Goal: Information Seeking & Learning: Learn about a topic

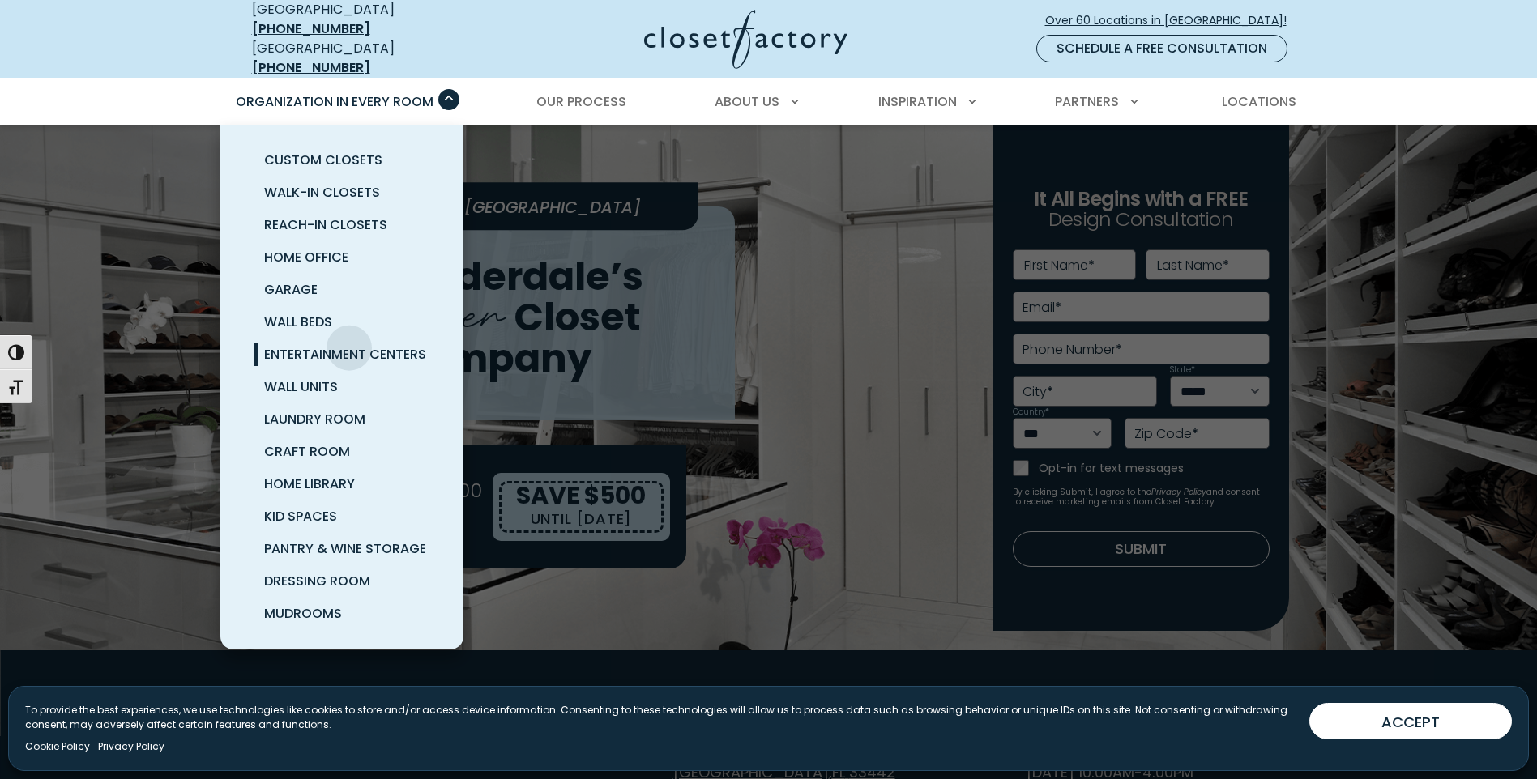
click at [349, 345] on span "Entertainment Centers" at bounding box center [345, 354] width 162 height 19
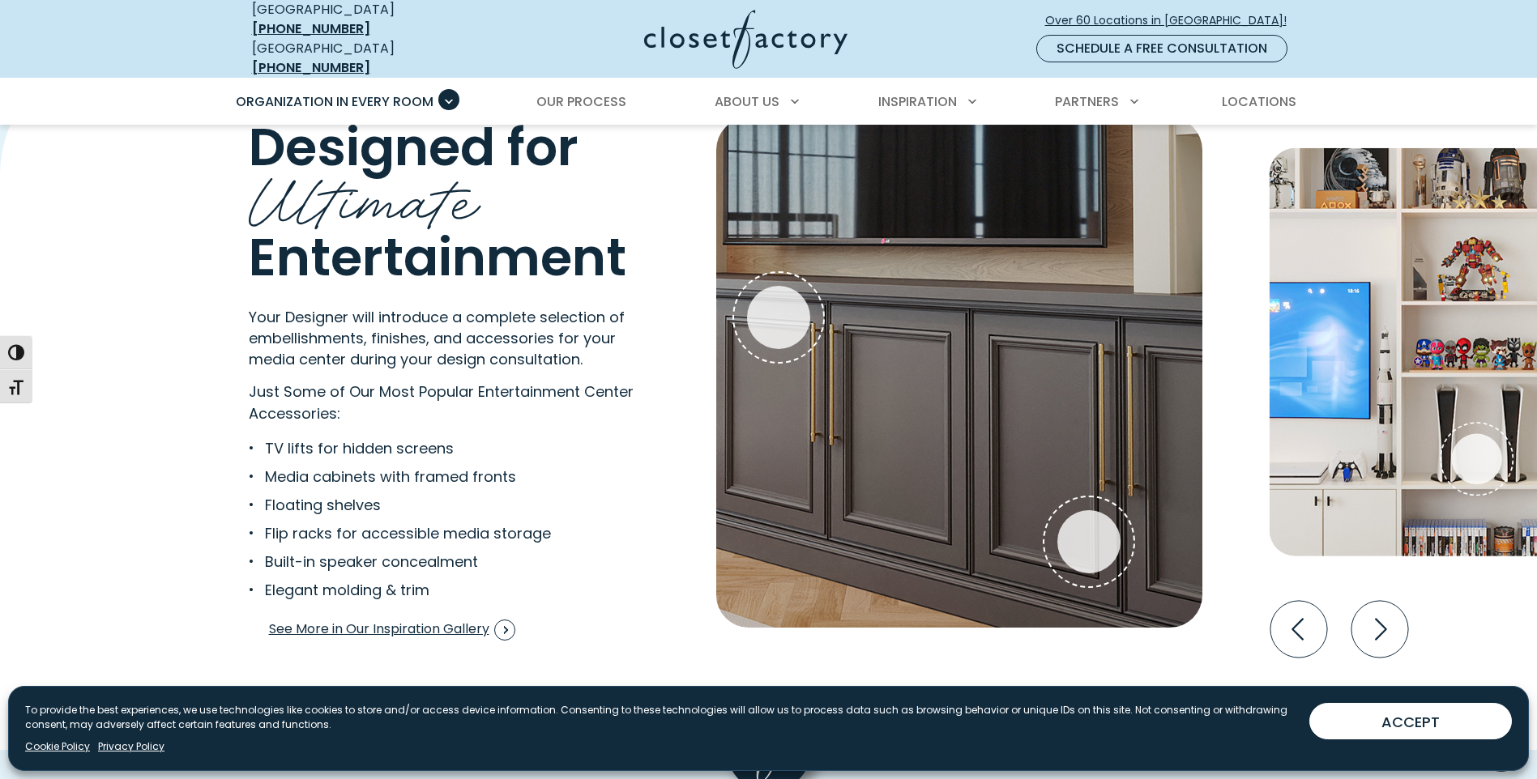
scroll to position [2997, 0]
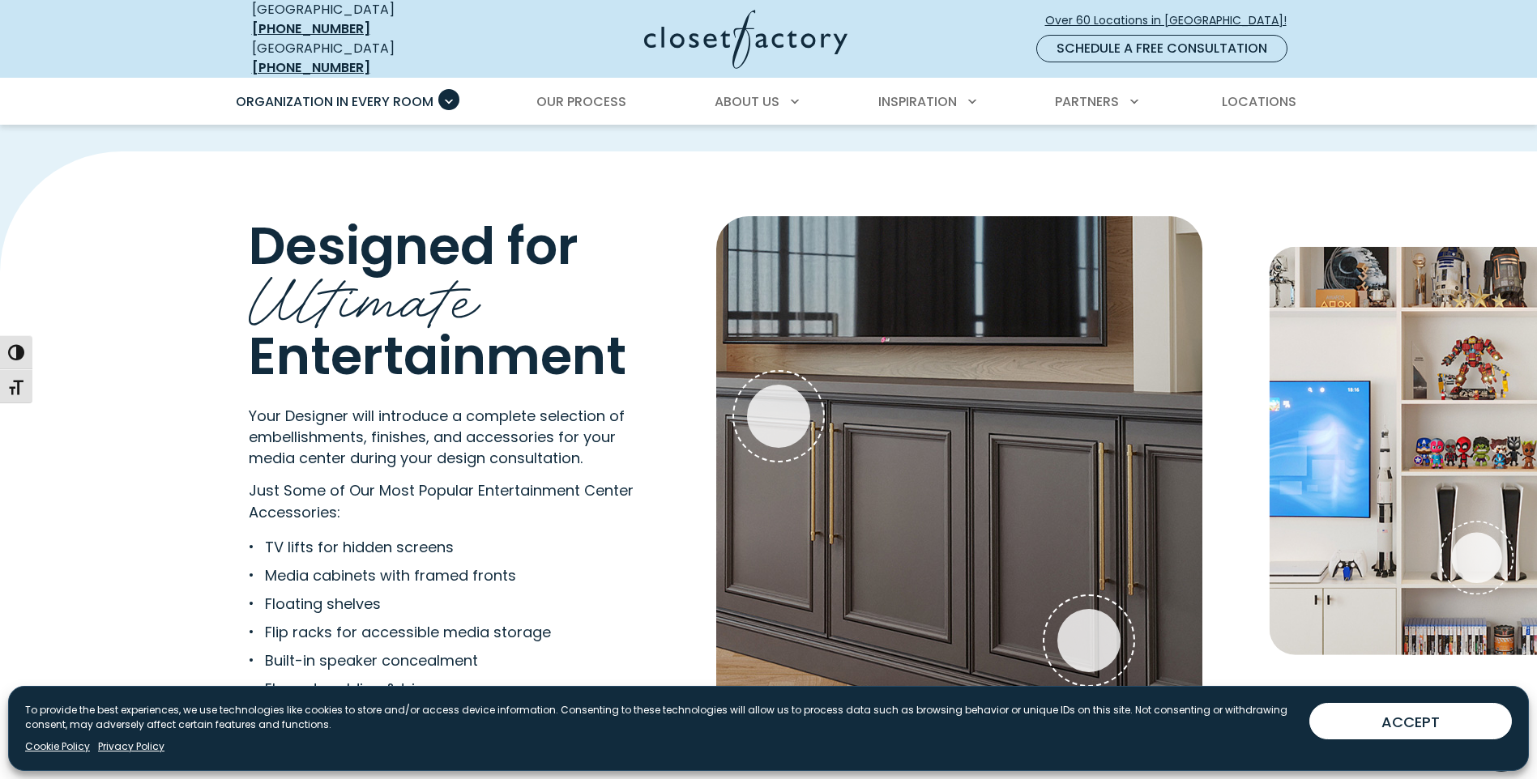
click at [1438, 403] on img "Interactive Gallery" at bounding box center [1463, 451] width 389 height 408
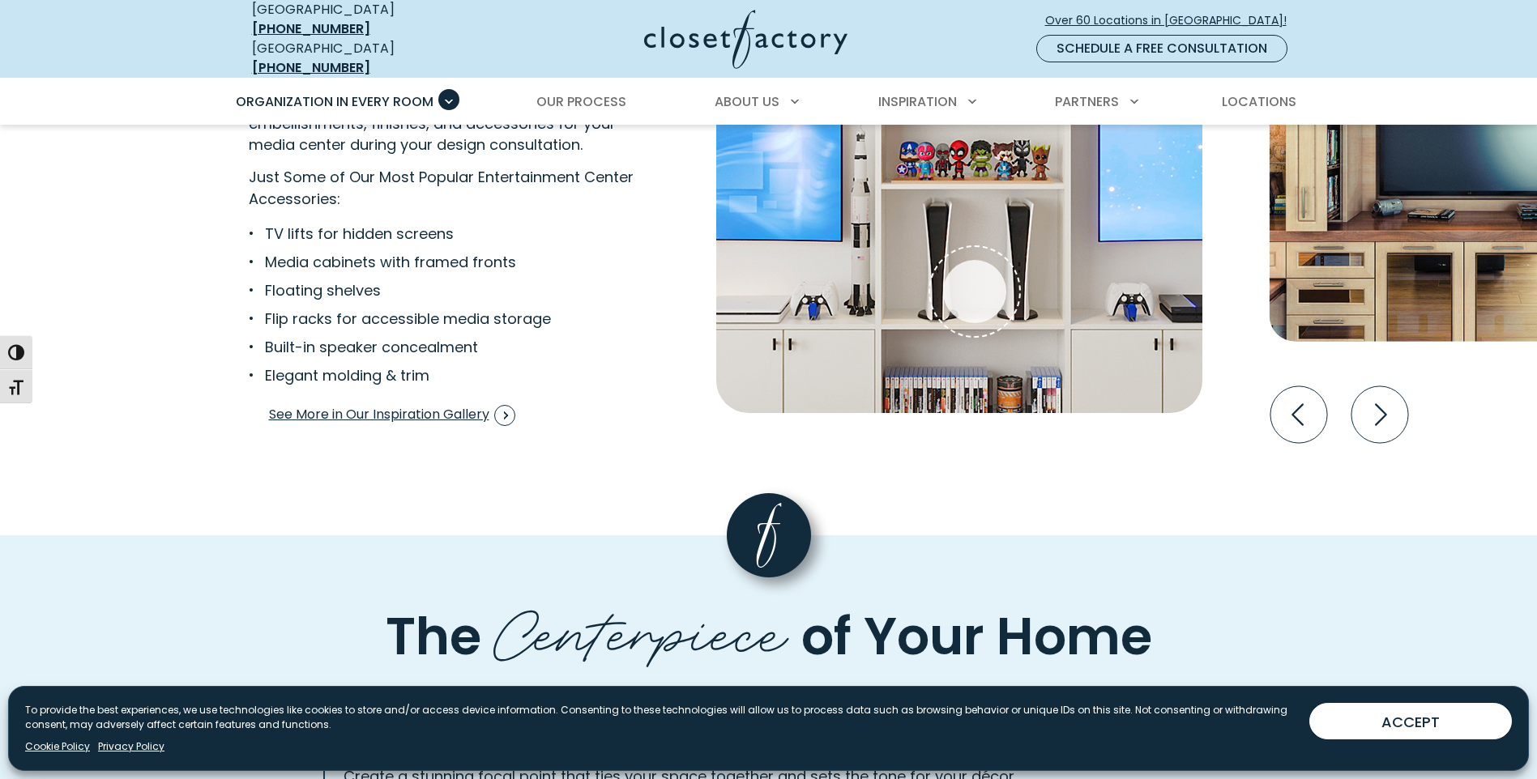
scroll to position [3321, 0]
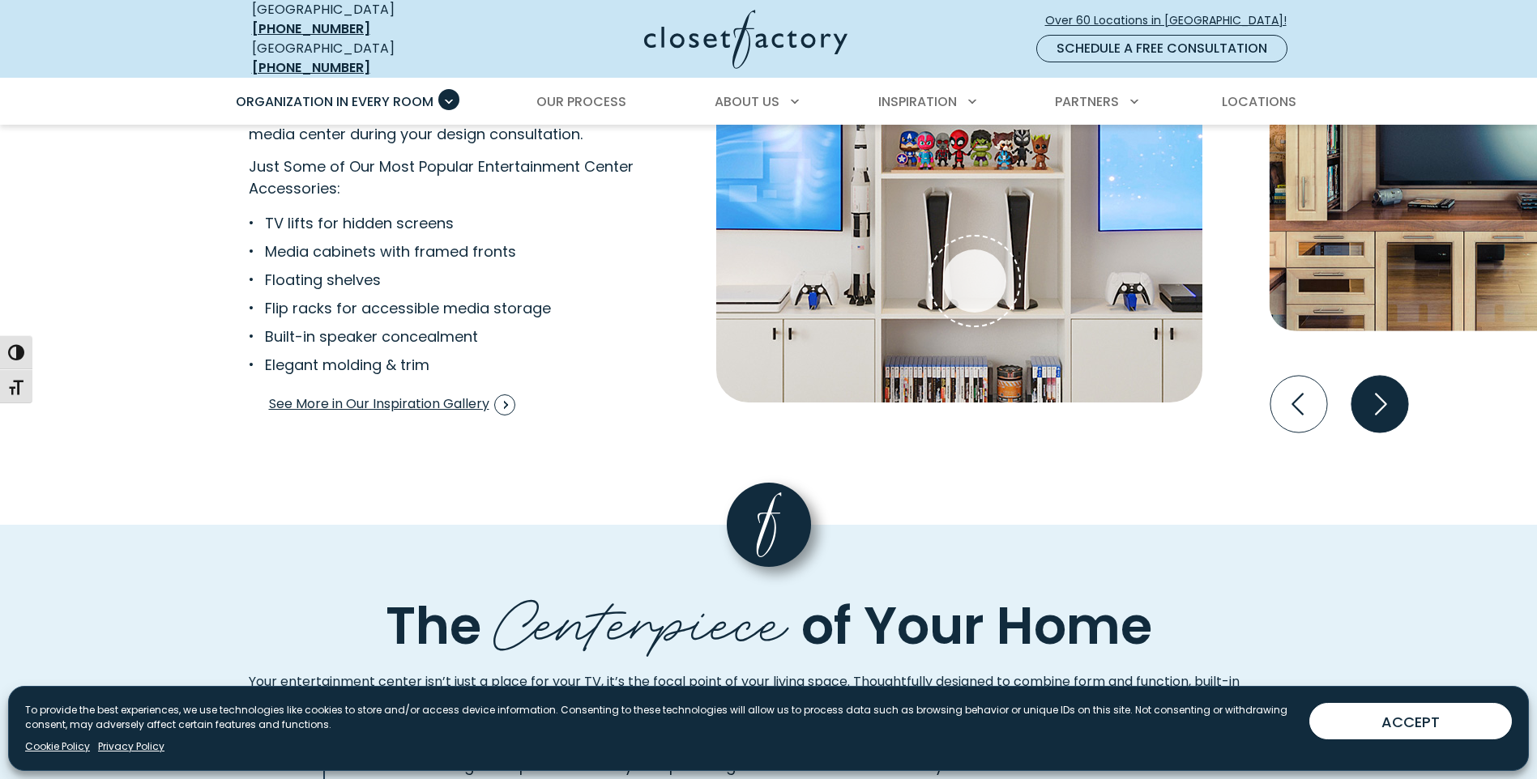
click at [1375, 384] on icon "Next slide" at bounding box center [1378, 404] width 57 height 57
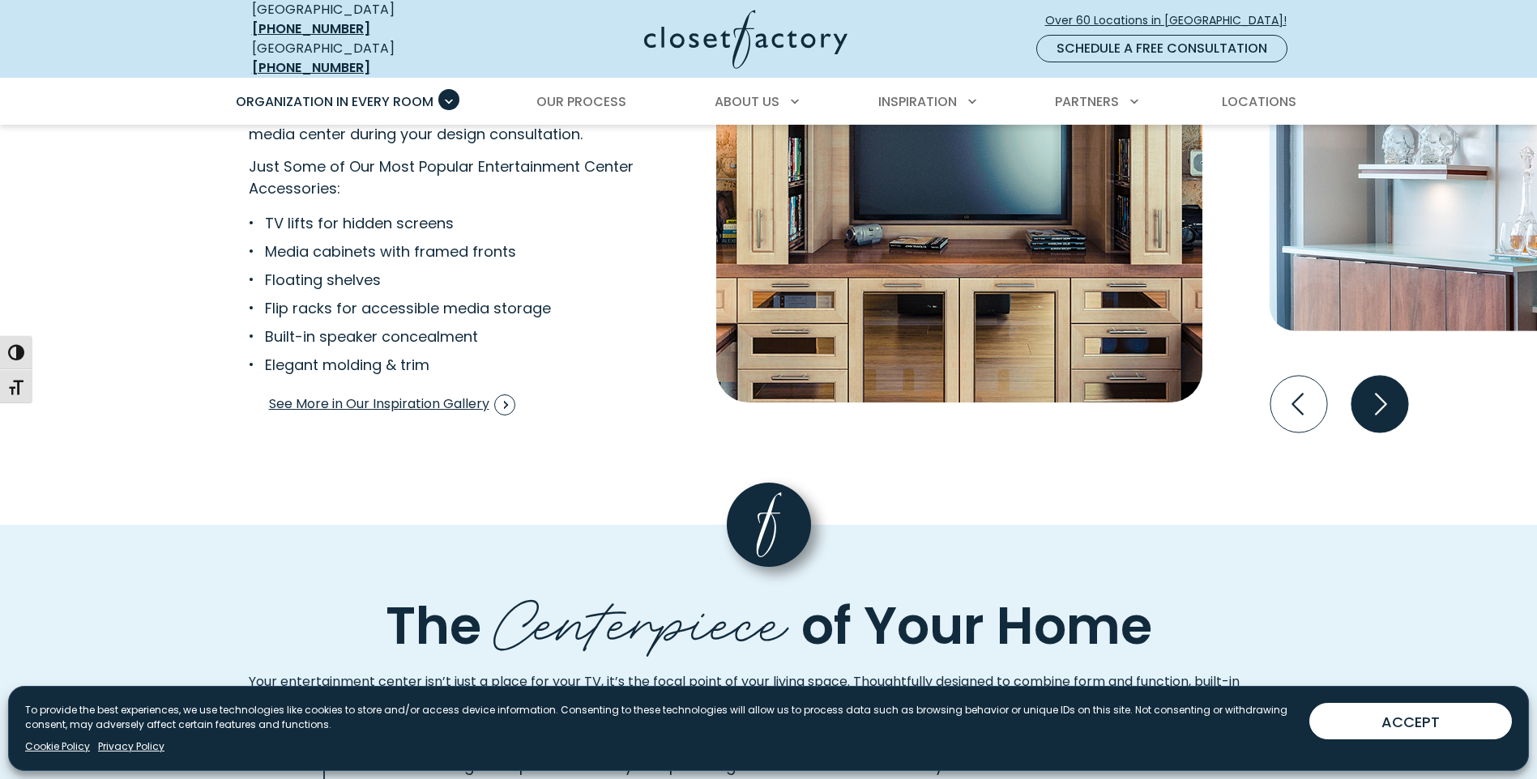
click at [1375, 384] on icon "Next slide" at bounding box center [1378, 404] width 57 height 57
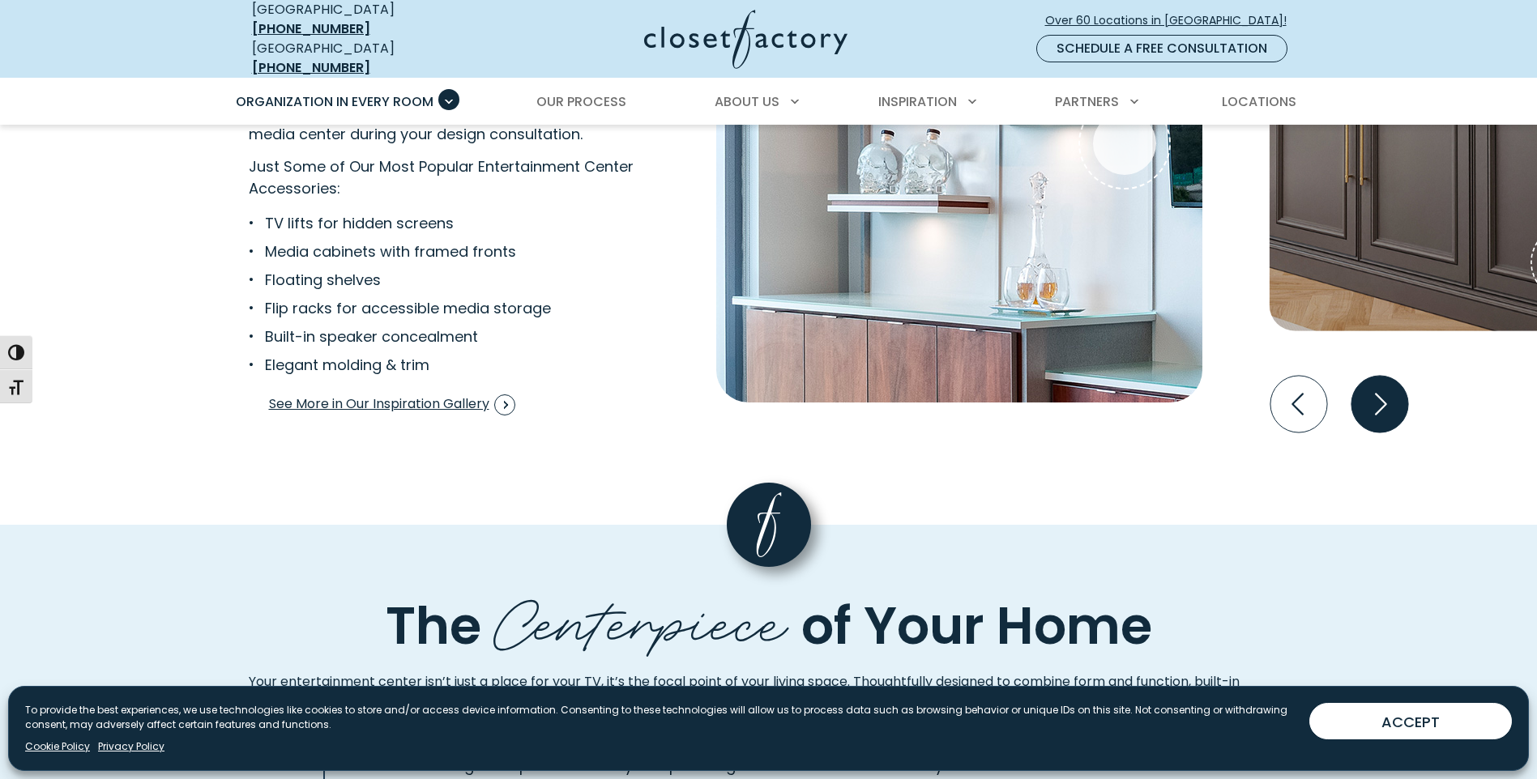
click at [1397, 386] on icon "Next slide" at bounding box center [1378, 404] width 57 height 57
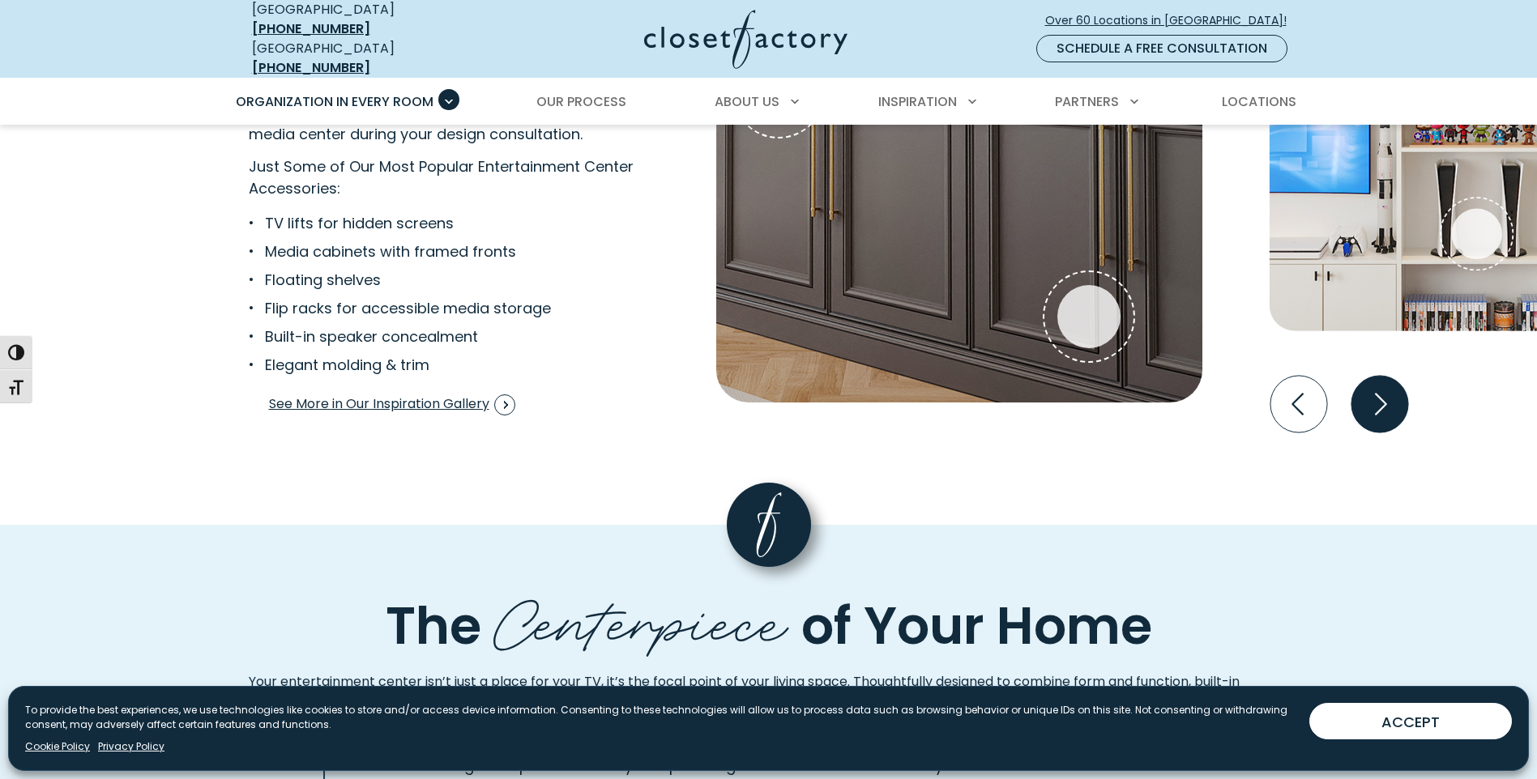
click at [1397, 385] on icon "Next slide" at bounding box center [1378, 404] width 57 height 57
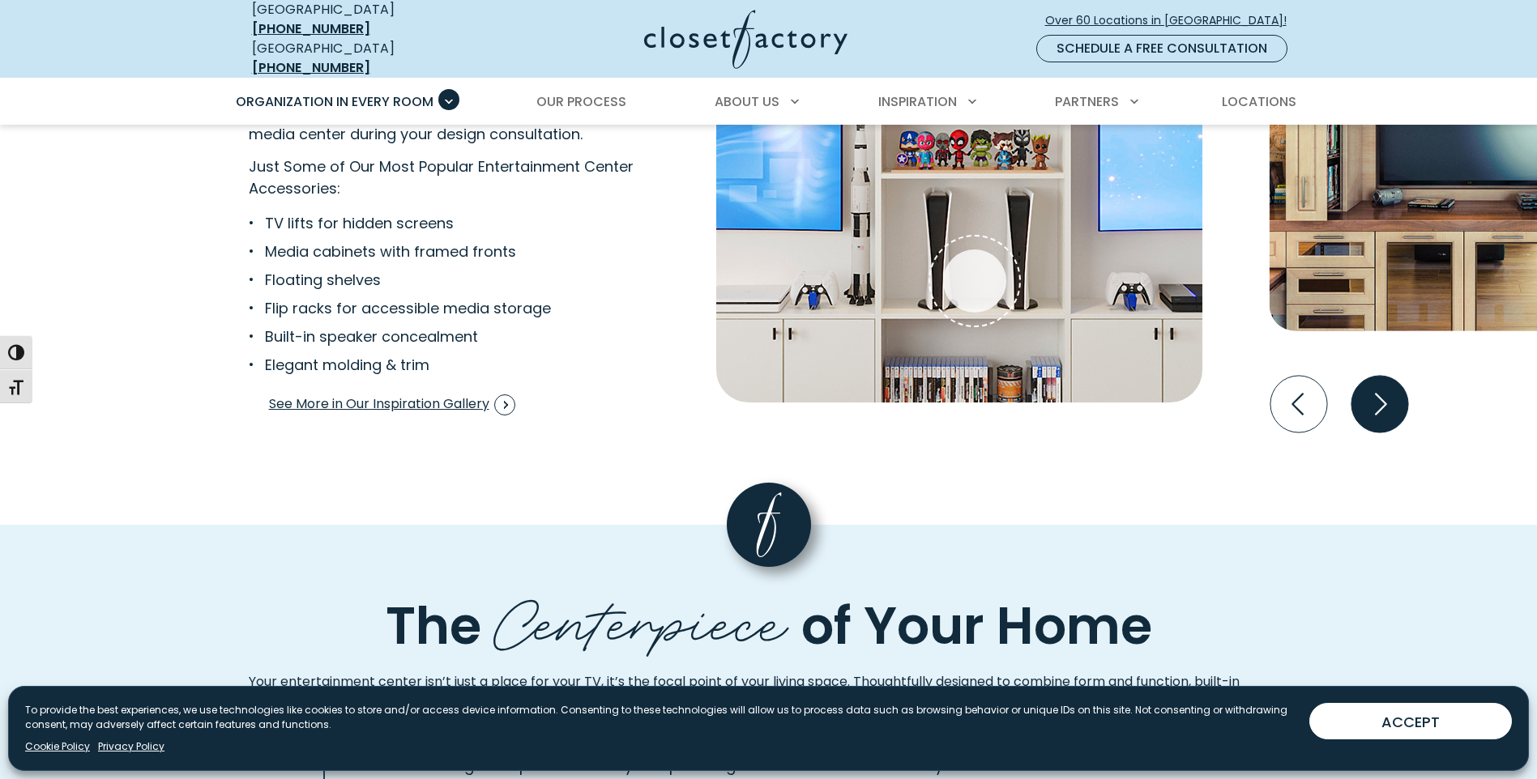
drag, startPoint x: 1380, startPoint y: 395, endPoint x: 1389, endPoint y: 384, distance: 14.3
click at [1381, 395] on icon "Next slide" at bounding box center [1378, 404] width 57 height 57
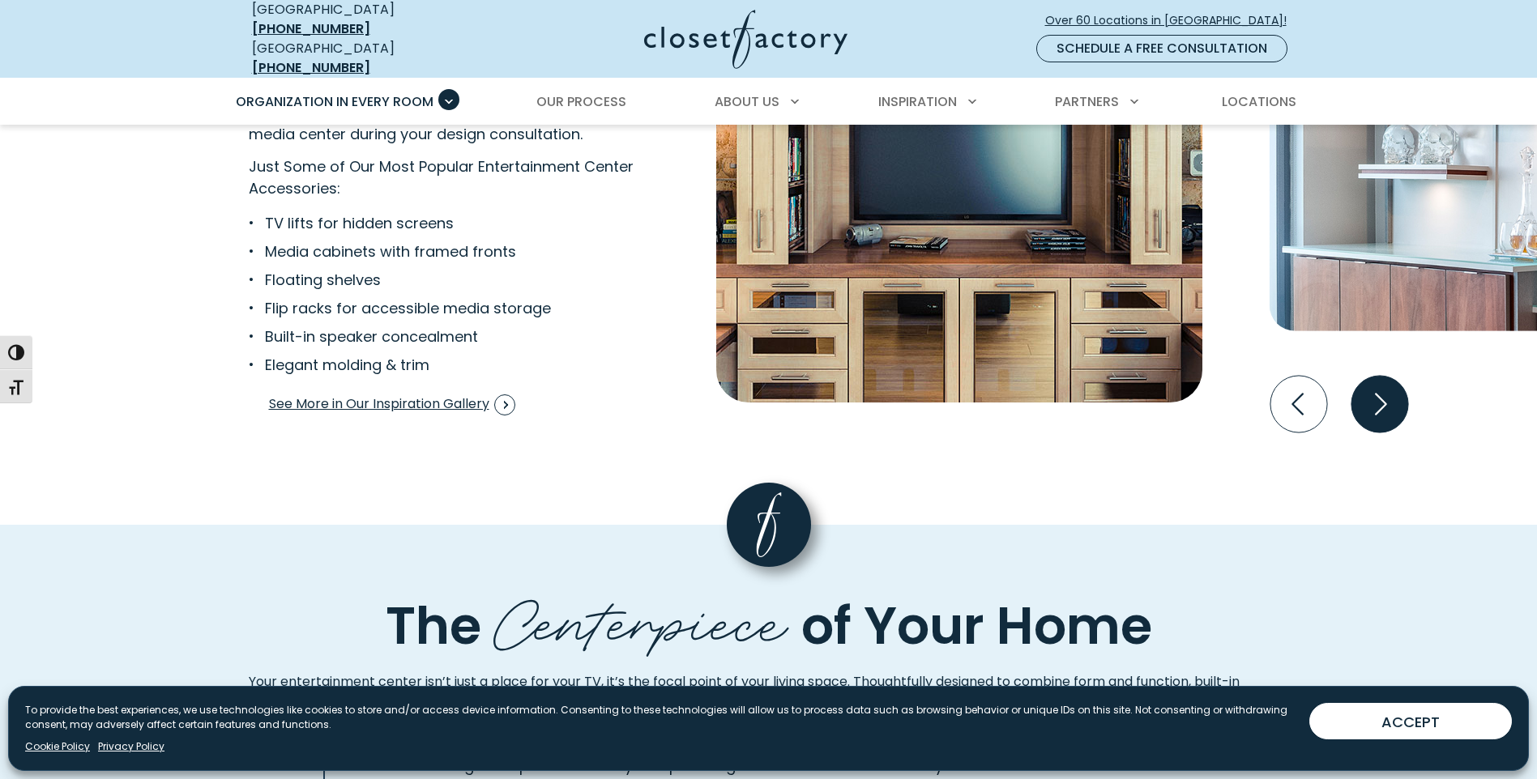
click at [1393, 376] on icon "Next slide" at bounding box center [1378, 404] width 57 height 57
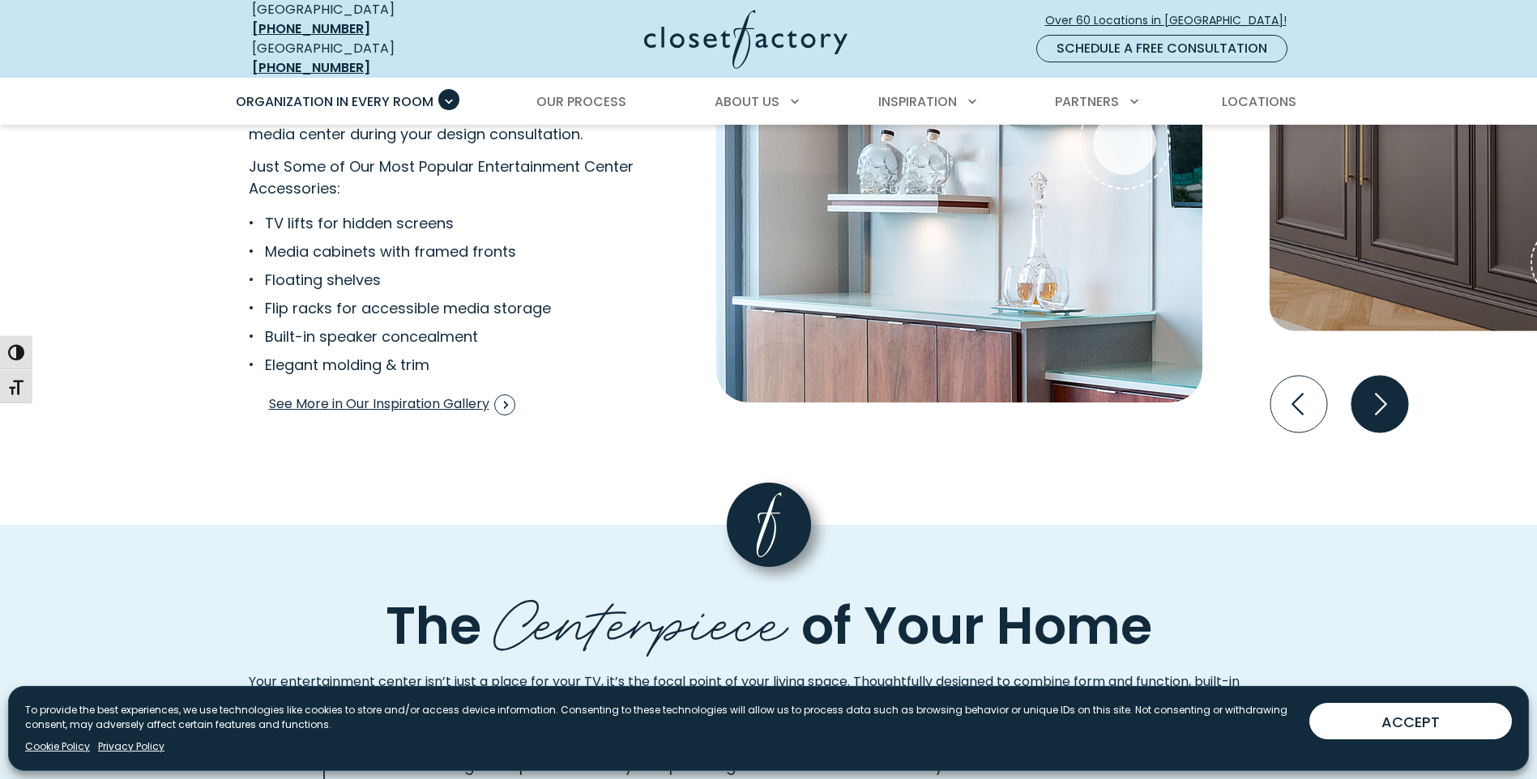
click at [1396, 376] on icon "Next slide" at bounding box center [1378, 404] width 57 height 57
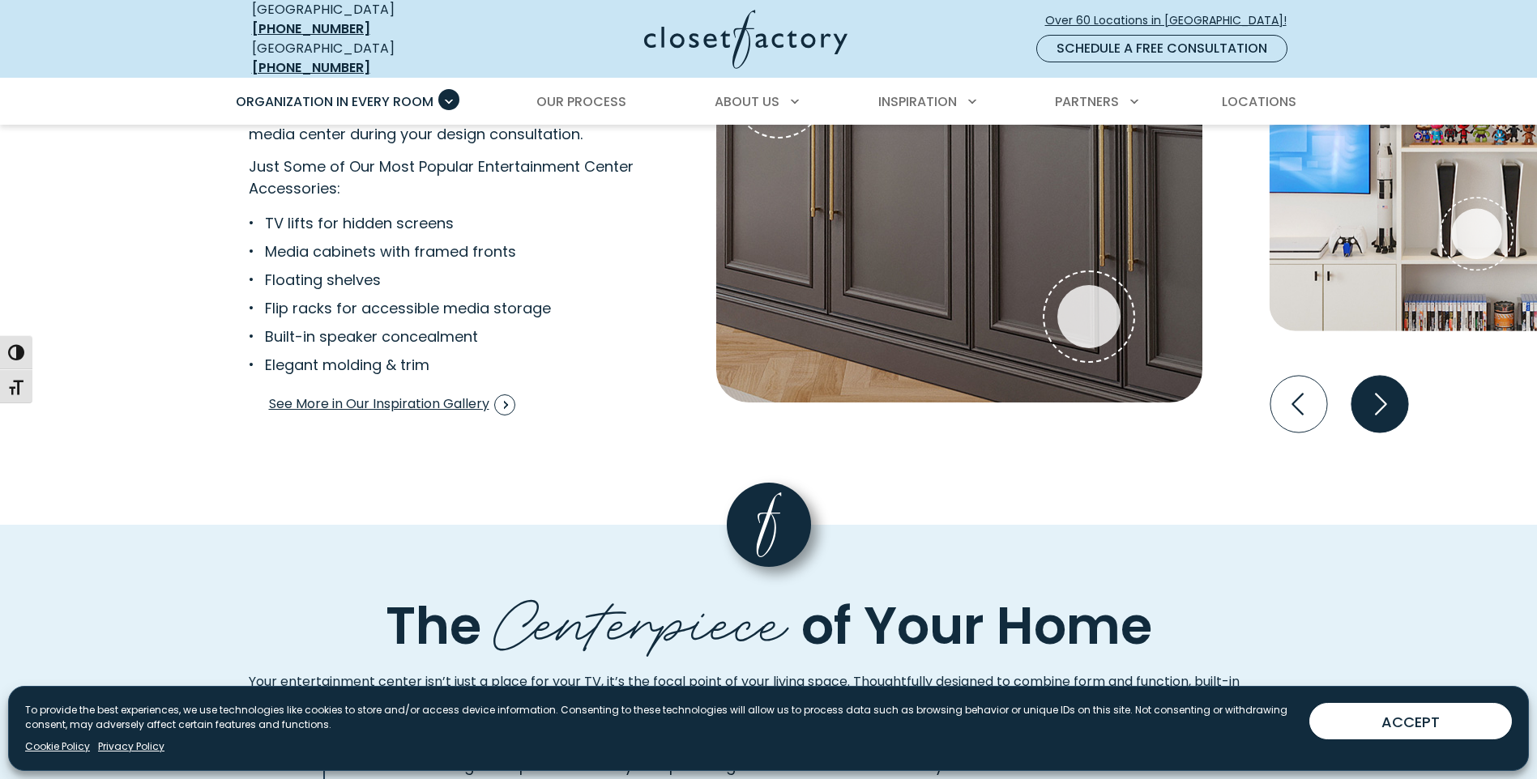
click at [1396, 376] on icon "Next slide" at bounding box center [1378, 404] width 57 height 57
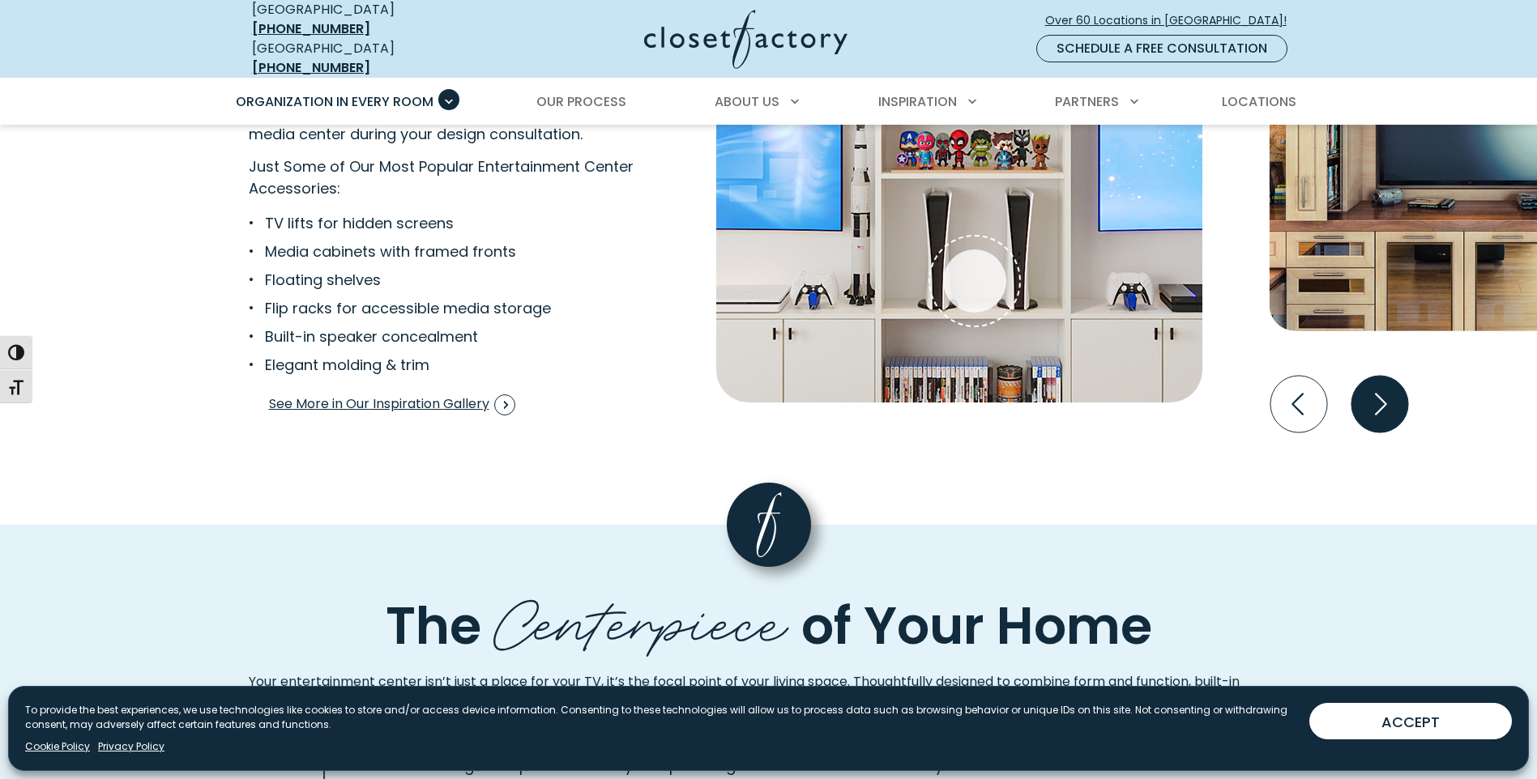
click at [1396, 376] on icon "Next slide" at bounding box center [1378, 404] width 57 height 57
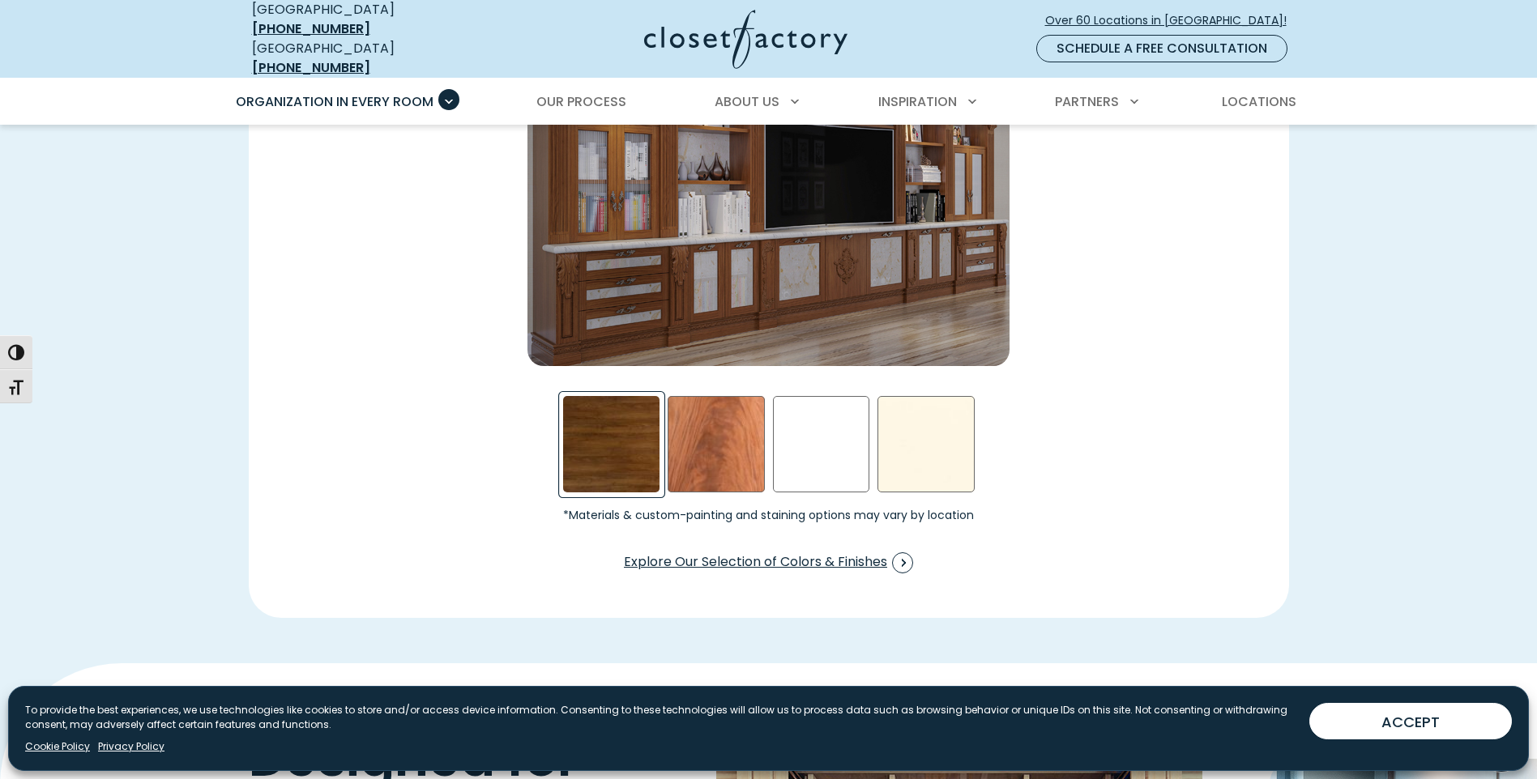
scroll to position [2430, 0]
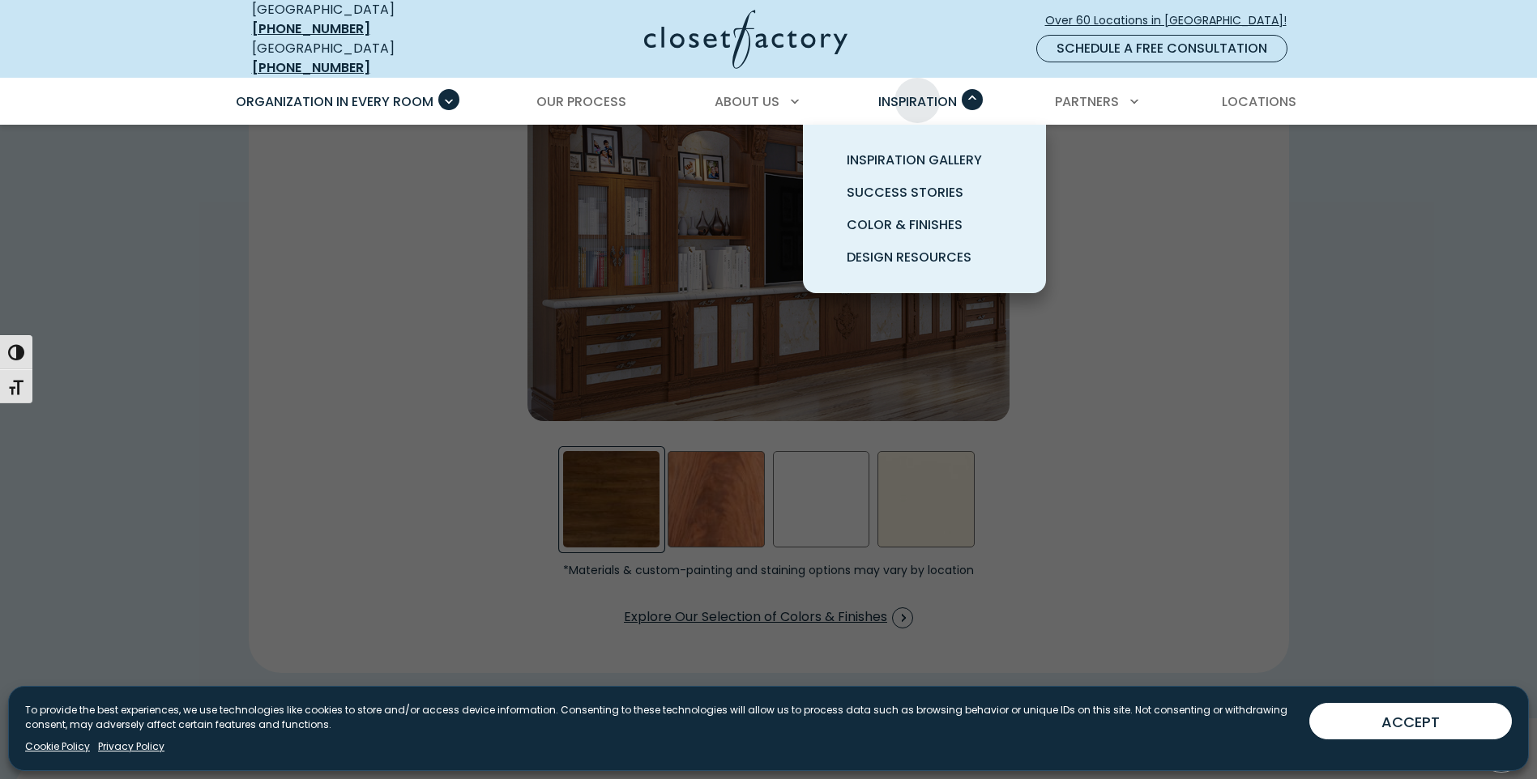
click at [911, 92] on span "Inspiration" at bounding box center [917, 101] width 79 height 19
click at [962, 151] on span "Inspiration Gallery" at bounding box center [914, 160] width 135 height 19
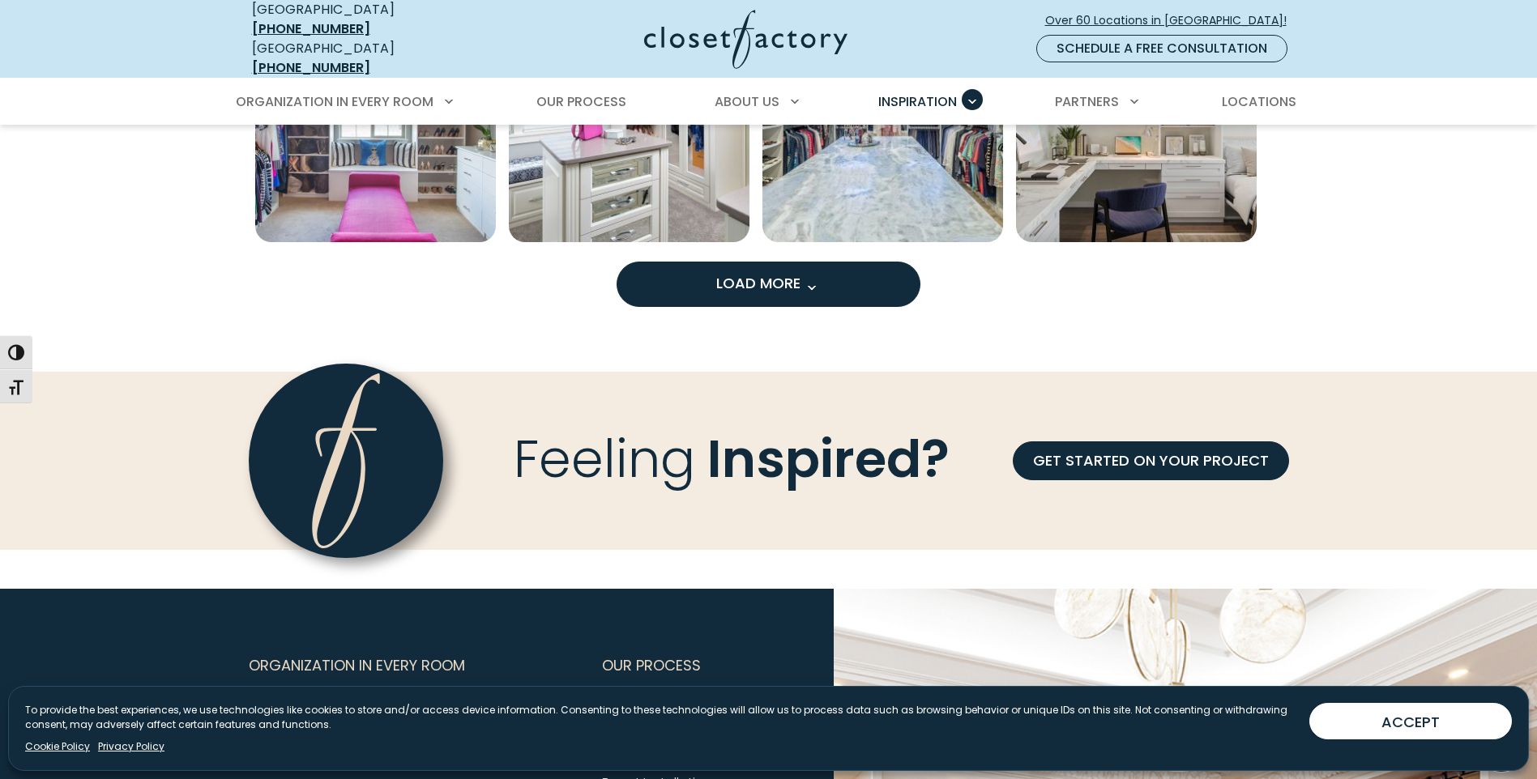
scroll to position [1458, 0]
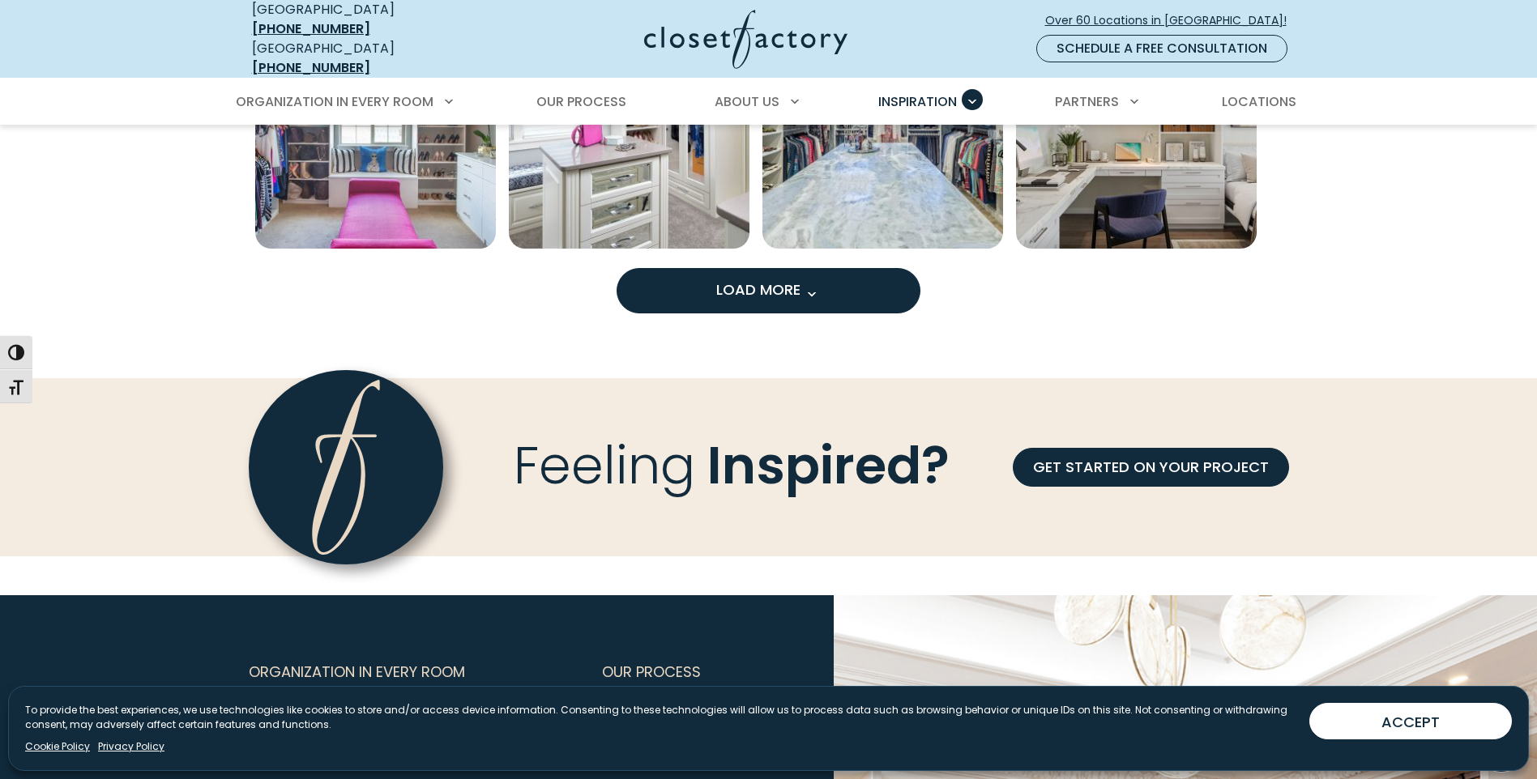
click at [785, 281] on span "Load More" at bounding box center [768, 289] width 105 height 20
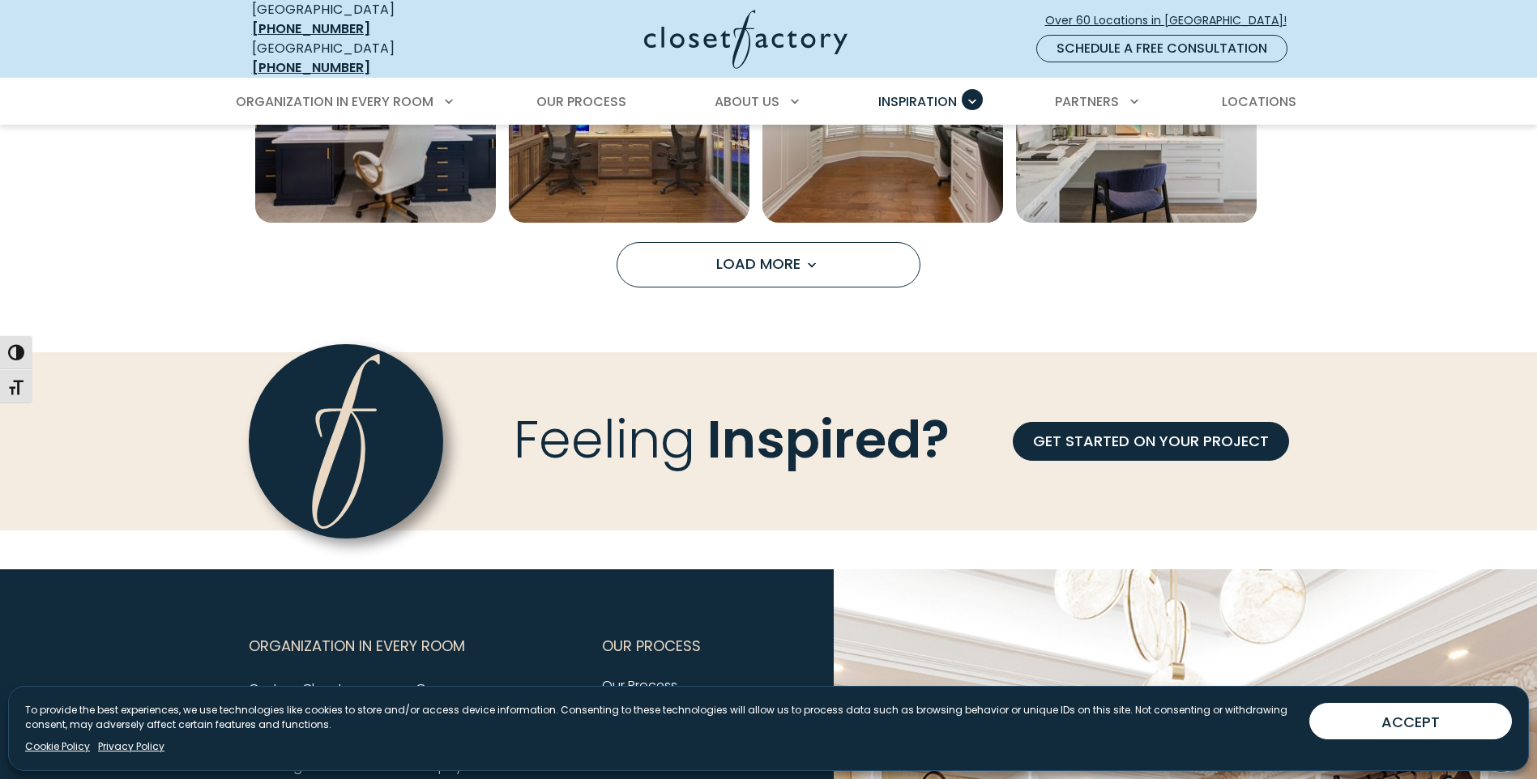
scroll to position [2419, 0]
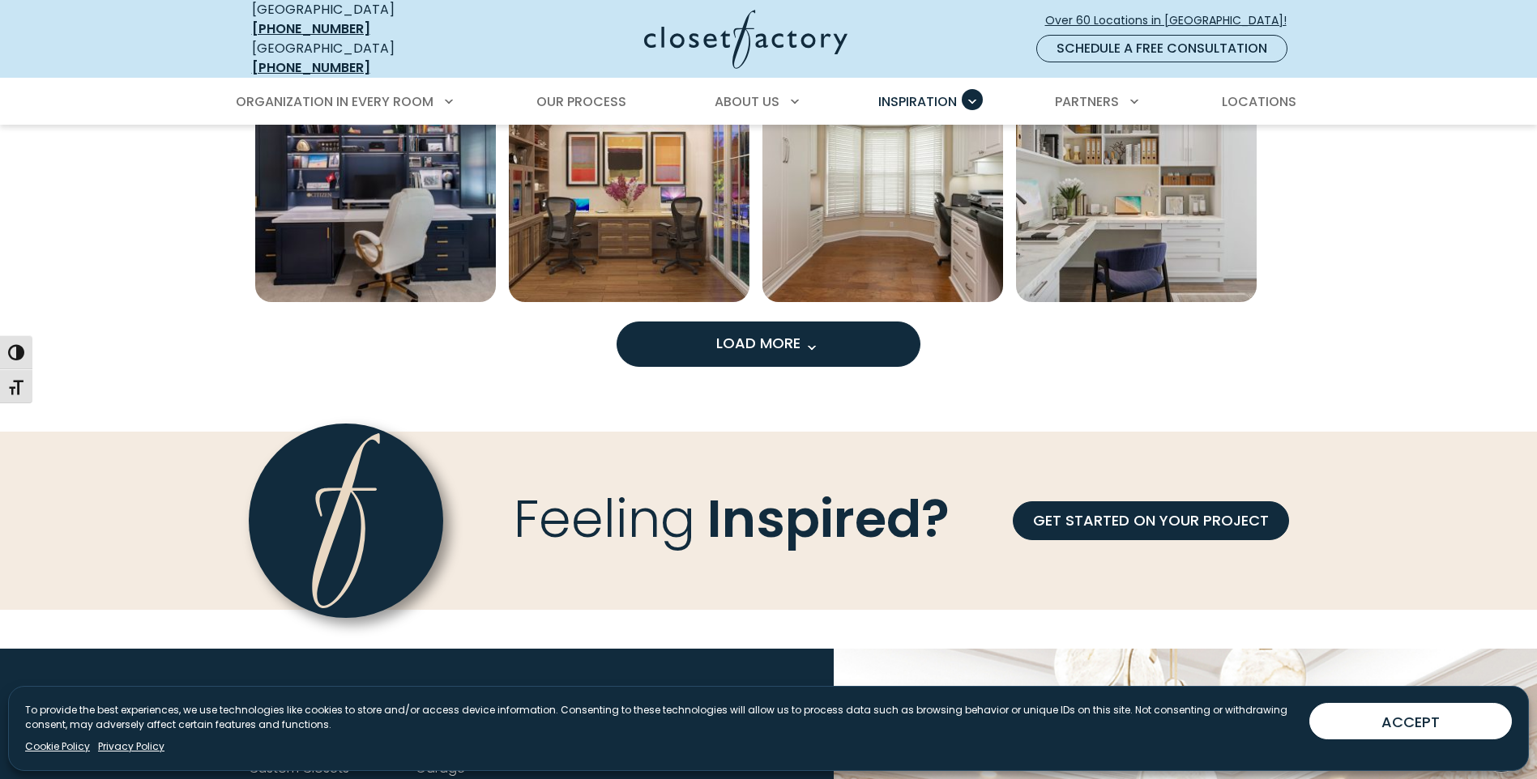
click at [779, 339] on span "Load More" at bounding box center [768, 343] width 105 height 20
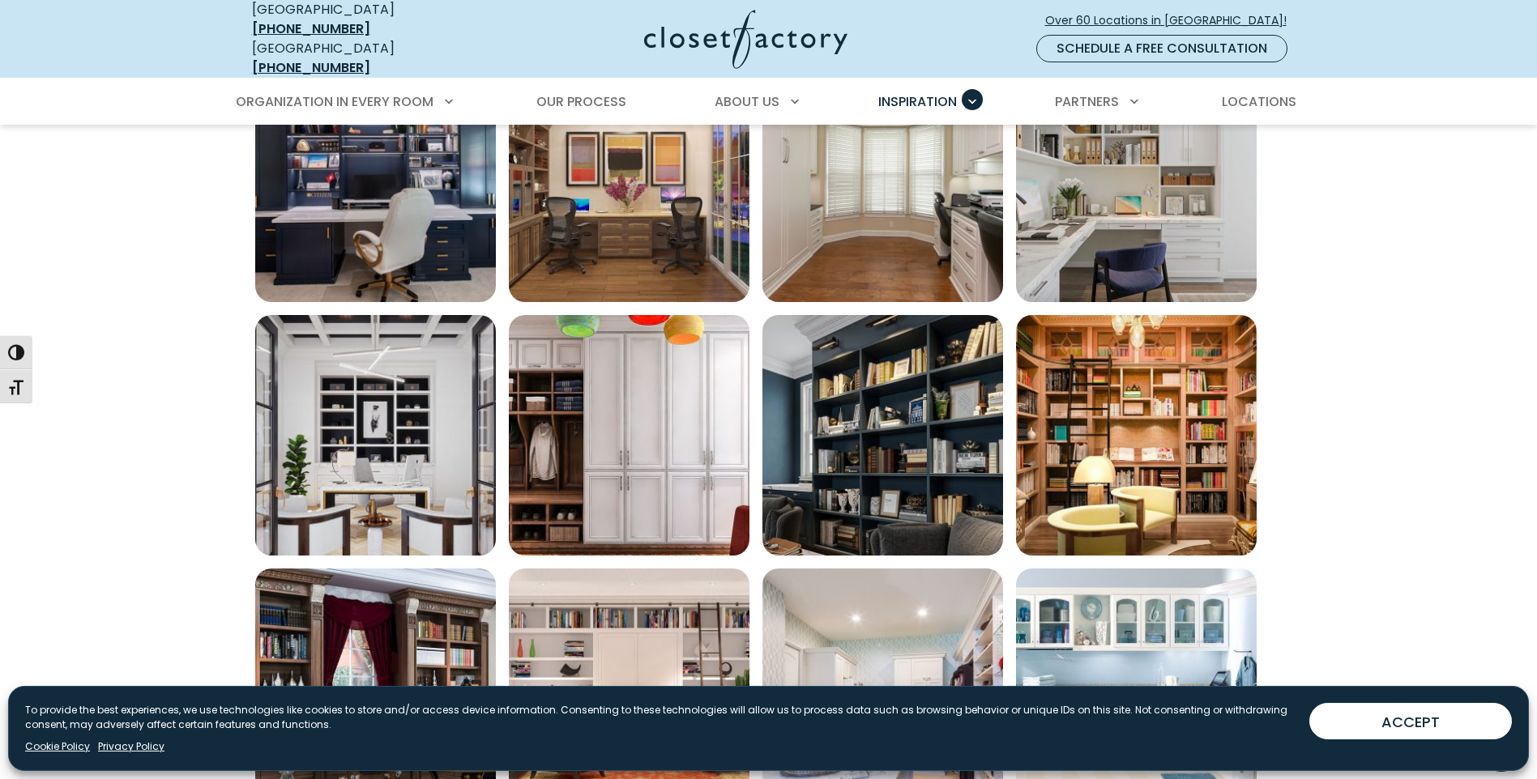
drag, startPoint x: 1536, startPoint y: 416, endPoint x: 1546, endPoint y: 505, distance: 90.4
click at [1536, 505] on html "Manage Consent To provide the best experiences, we use technologies like cookie…" at bounding box center [768, 58] width 1537 height 4954
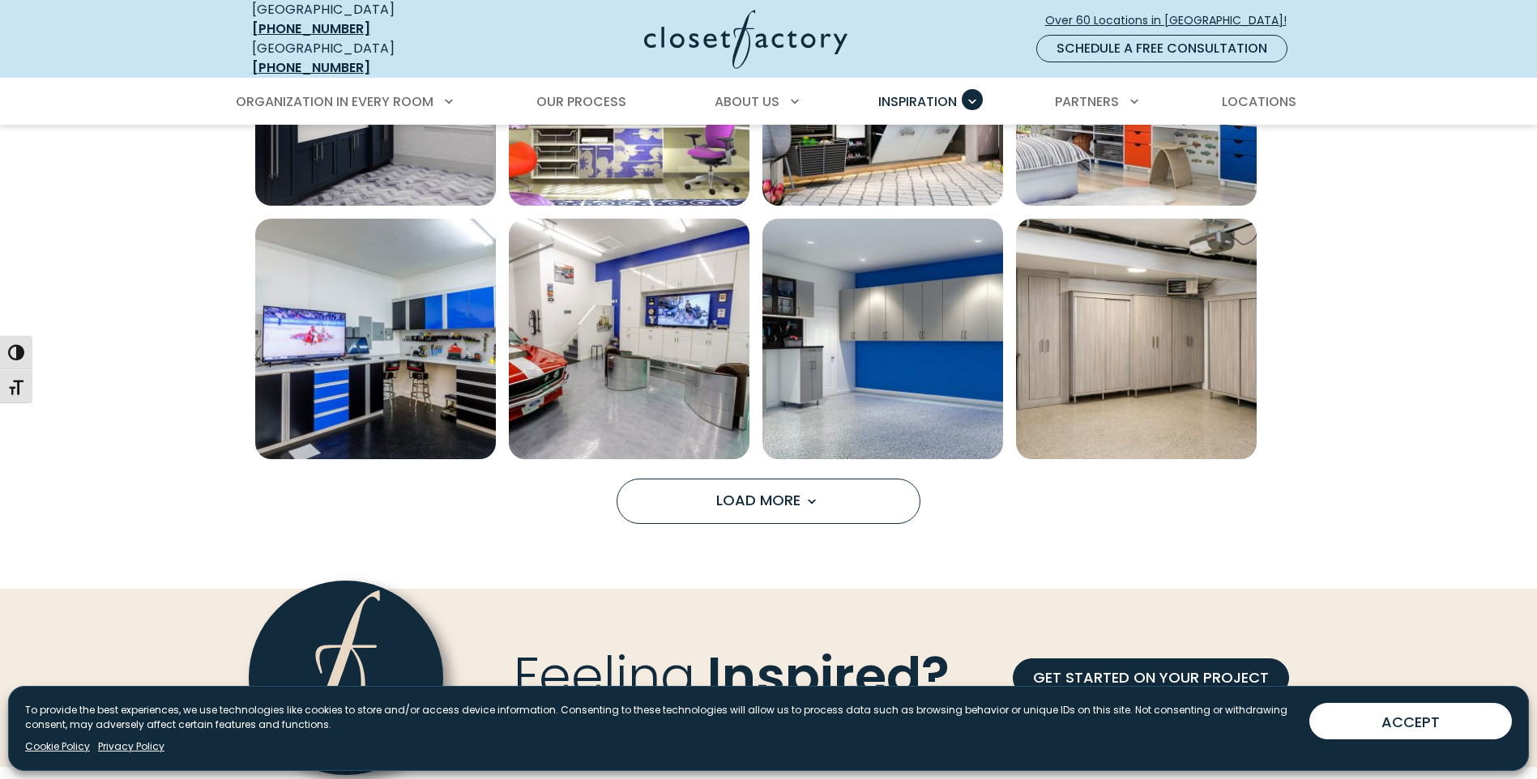
scroll to position [3282, 0]
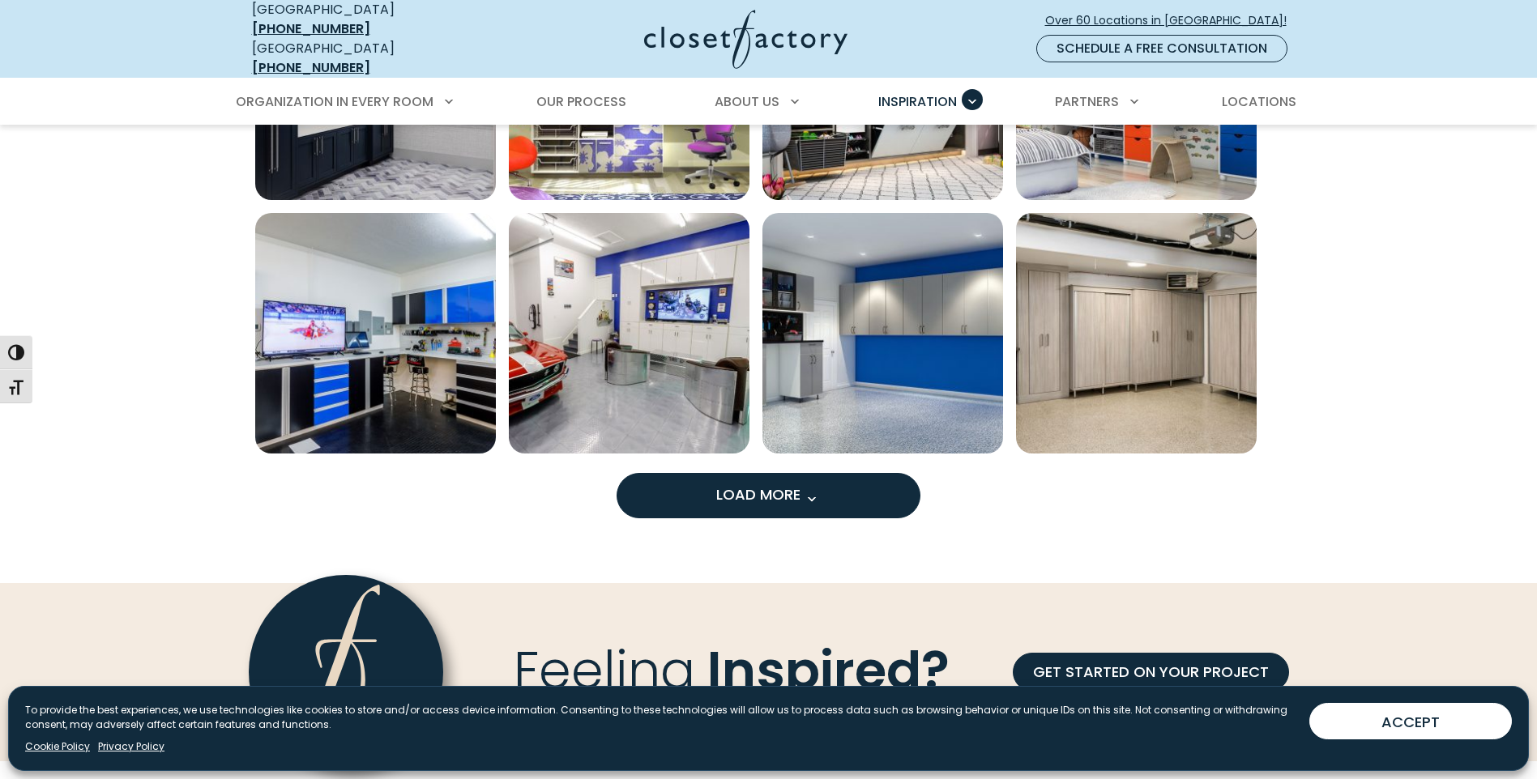
drag, startPoint x: 810, startPoint y: 501, endPoint x: 864, endPoint y: 504, distance: 54.4
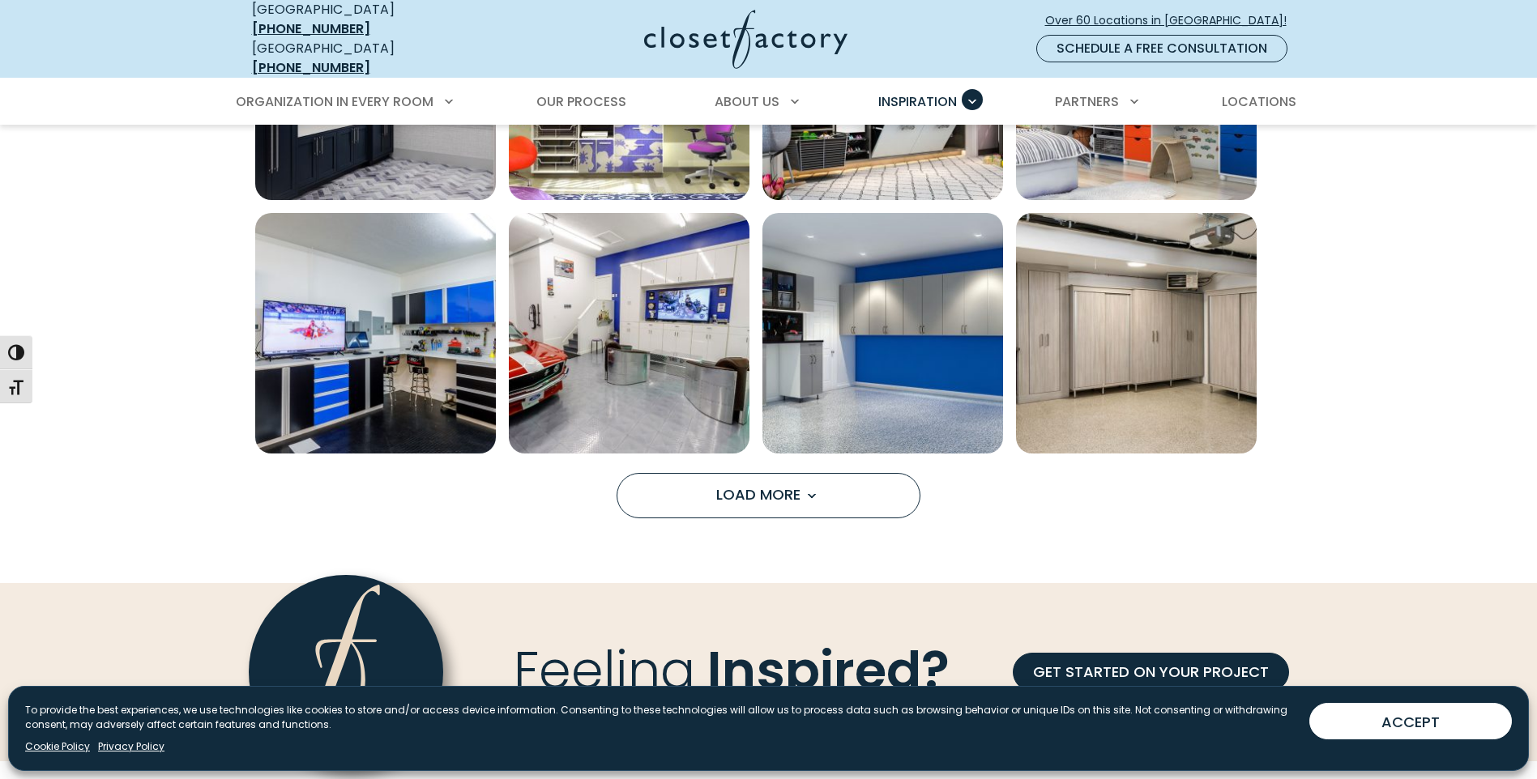
drag, startPoint x: 820, startPoint y: 477, endPoint x: 859, endPoint y: 455, distance: 44.6
click at [823, 483] on button "Load More" at bounding box center [768, 495] width 304 height 45
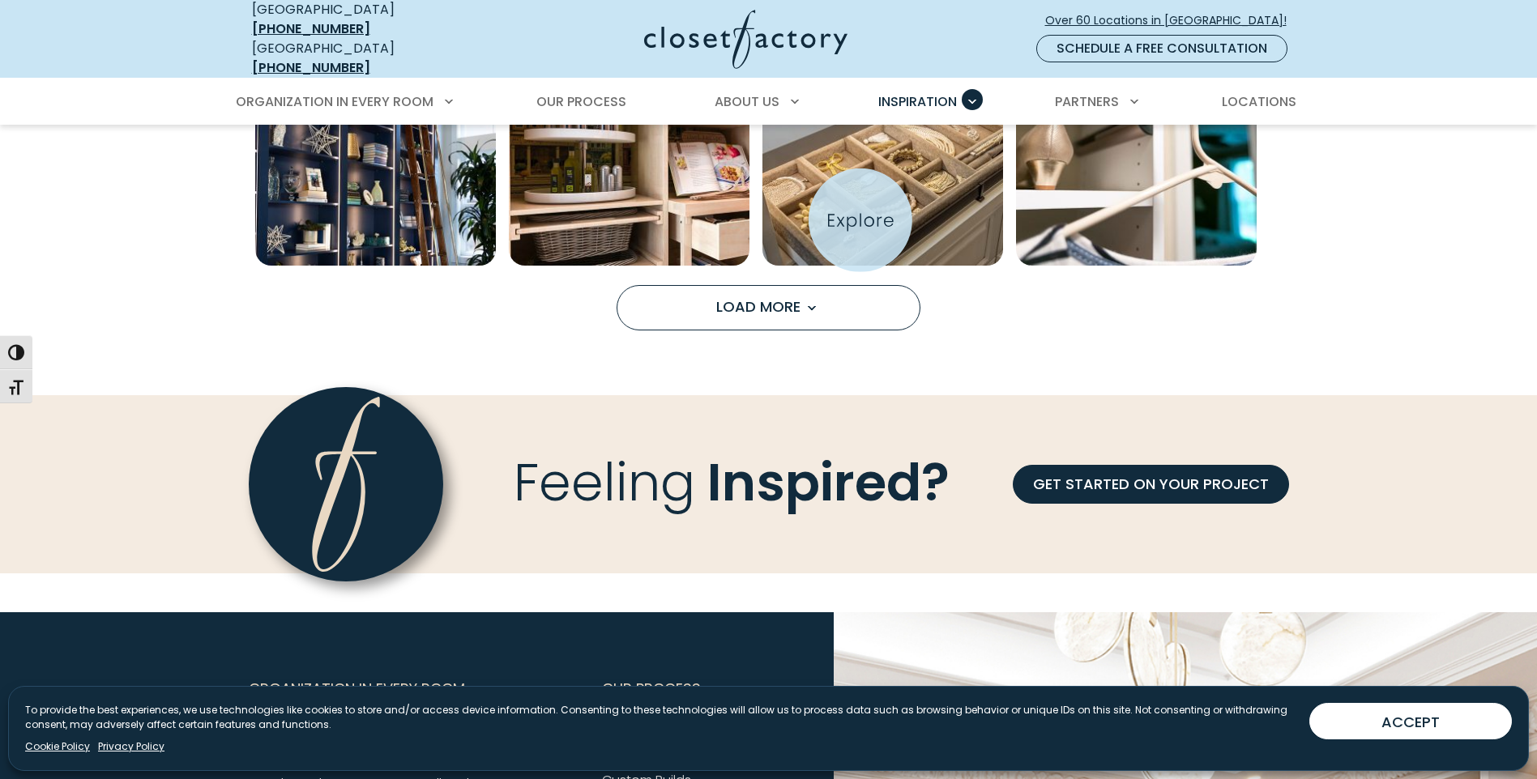
scroll to position [4497, 0]
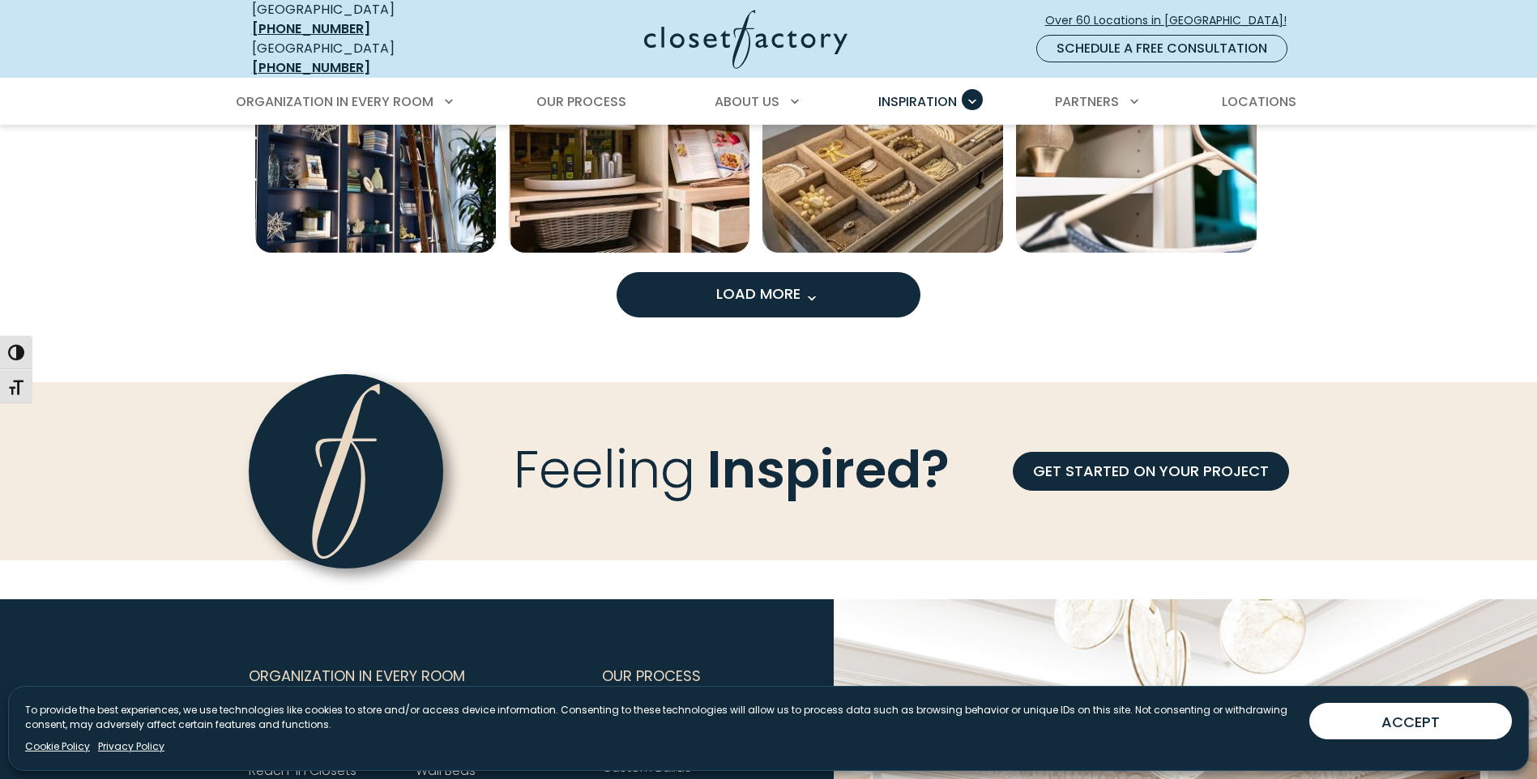
drag, startPoint x: 811, startPoint y: 265, endPoint x: 813, endPoint y: 276, distance: 11.6
click at [810, 272] on button "Load More" at bounding box center [768, 294] width 304 height 45
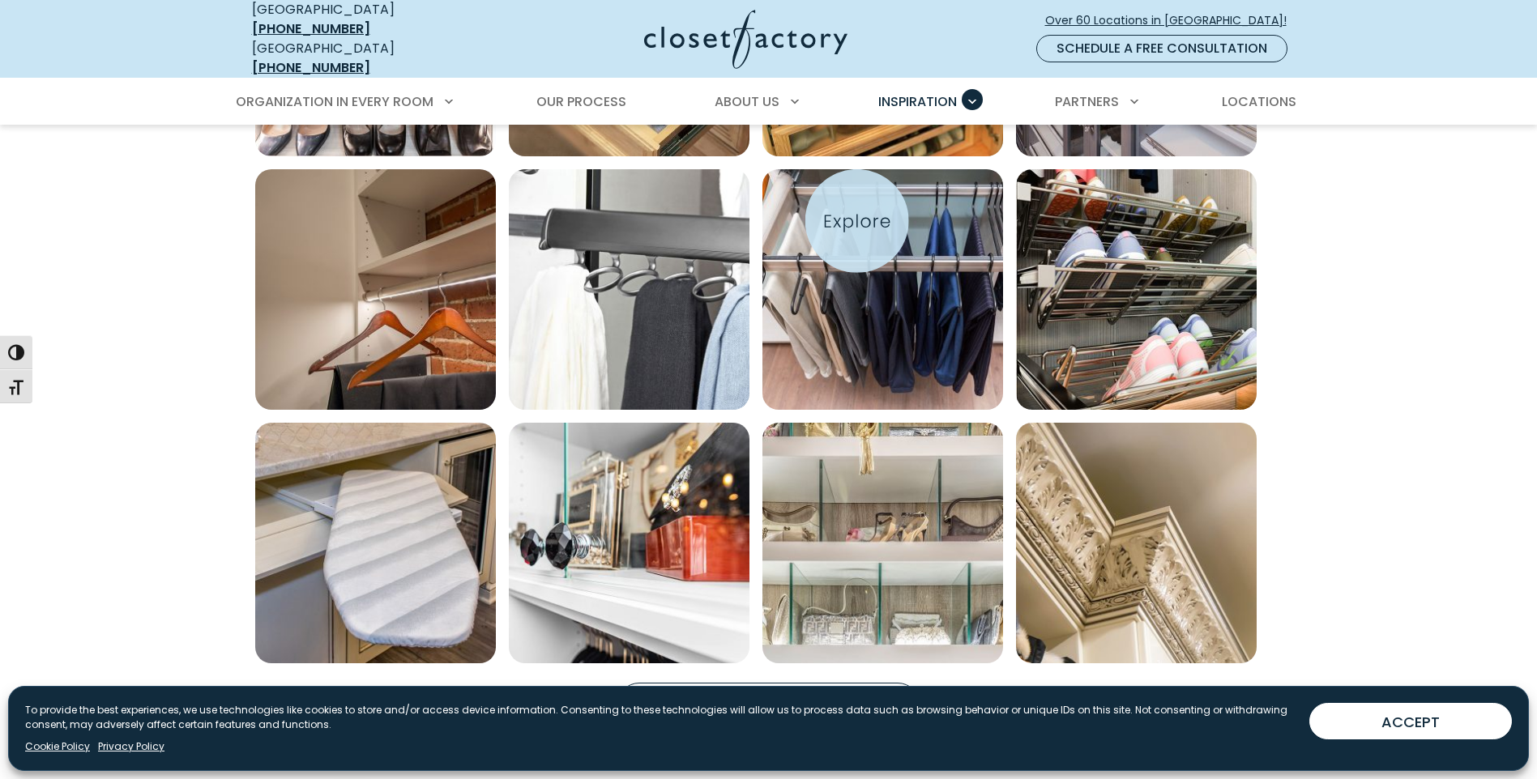
scroll to position [5388, 0]
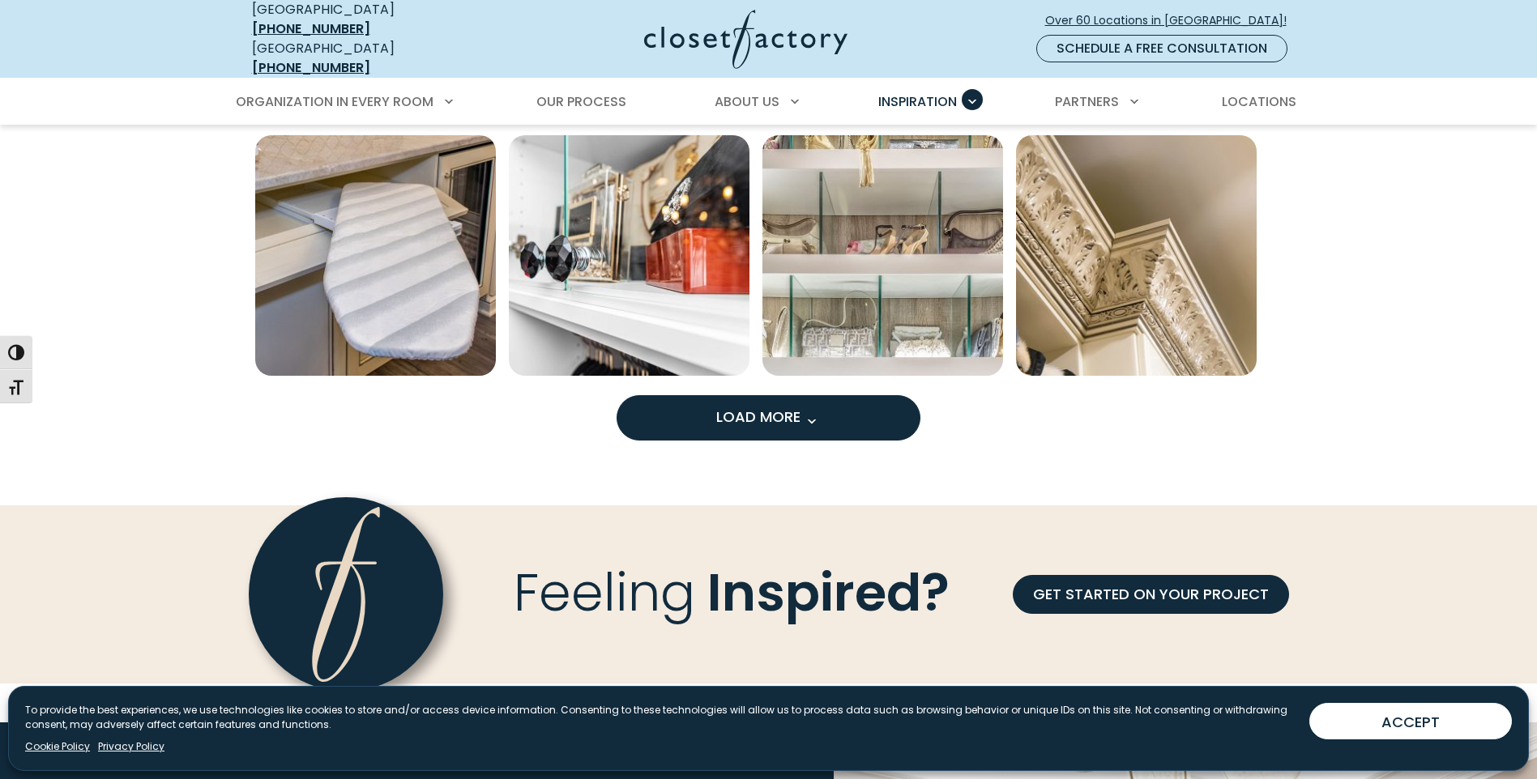
click at [858, 414] on button "Load More" at bounding box center [768, 417] width 304 height 45
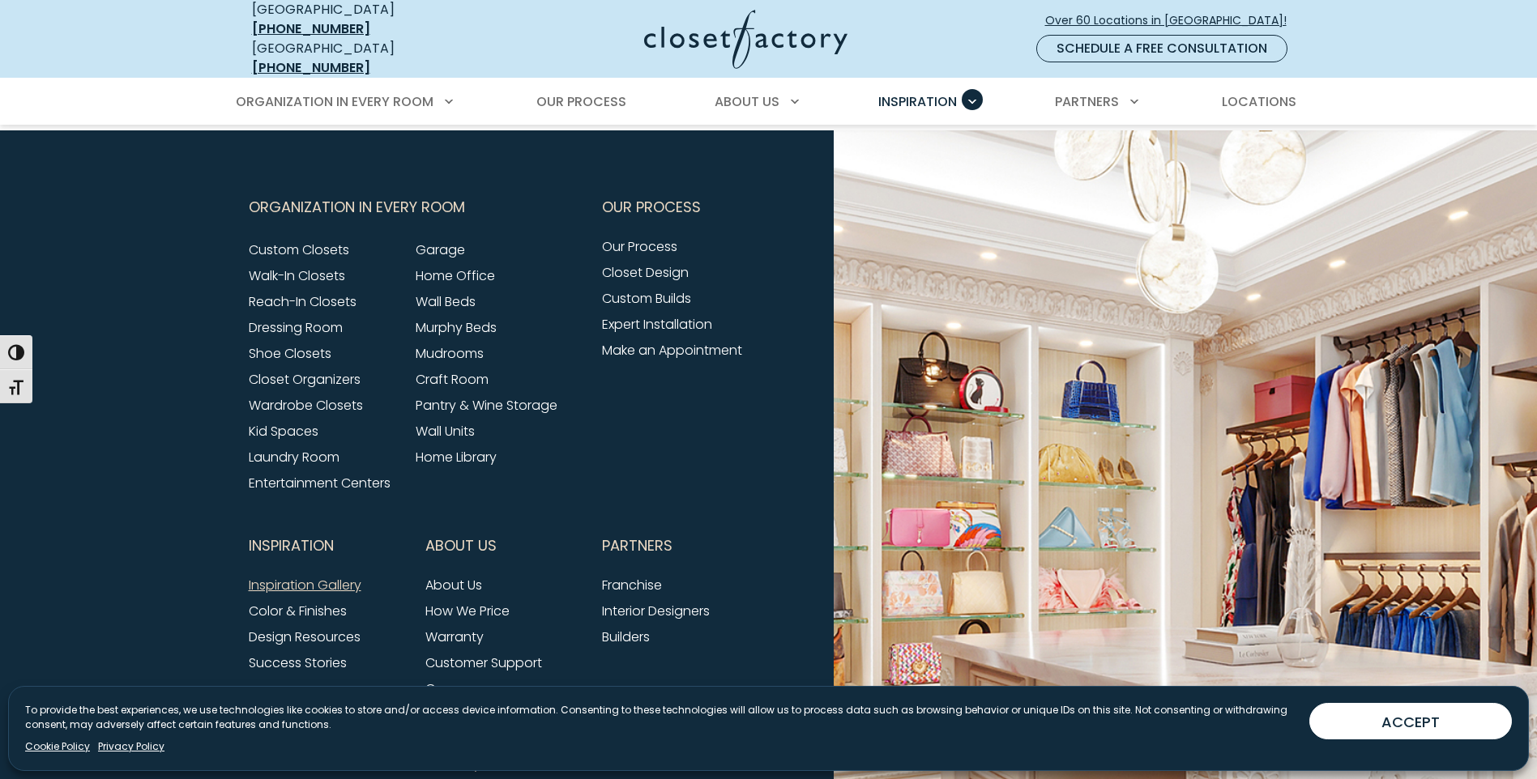
scroll to position [7008, 0]
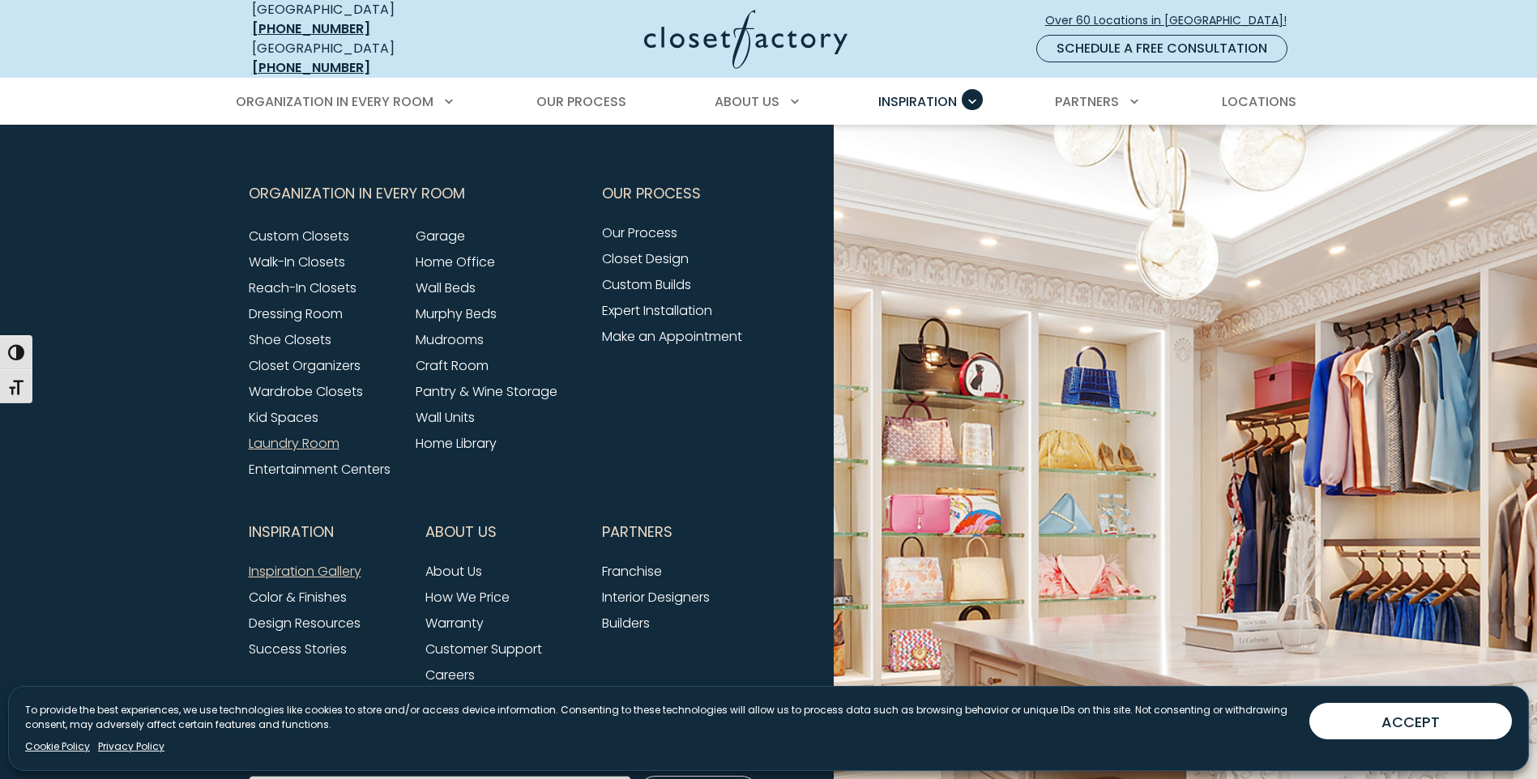
click at [311, 436] on link "Laundry Room" at bounding box center [294, 443] width 91 height 19
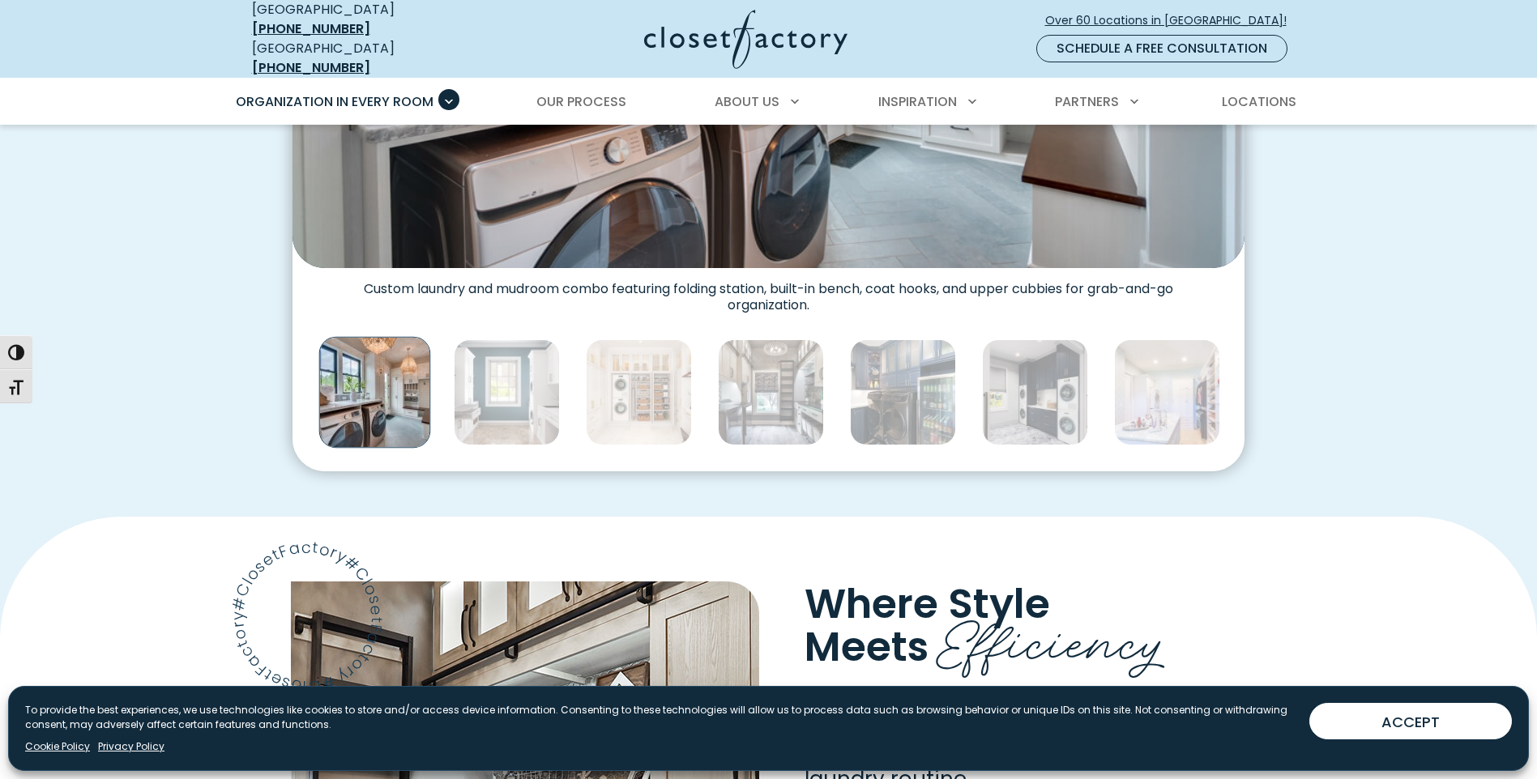
scroll to position [891, 0]
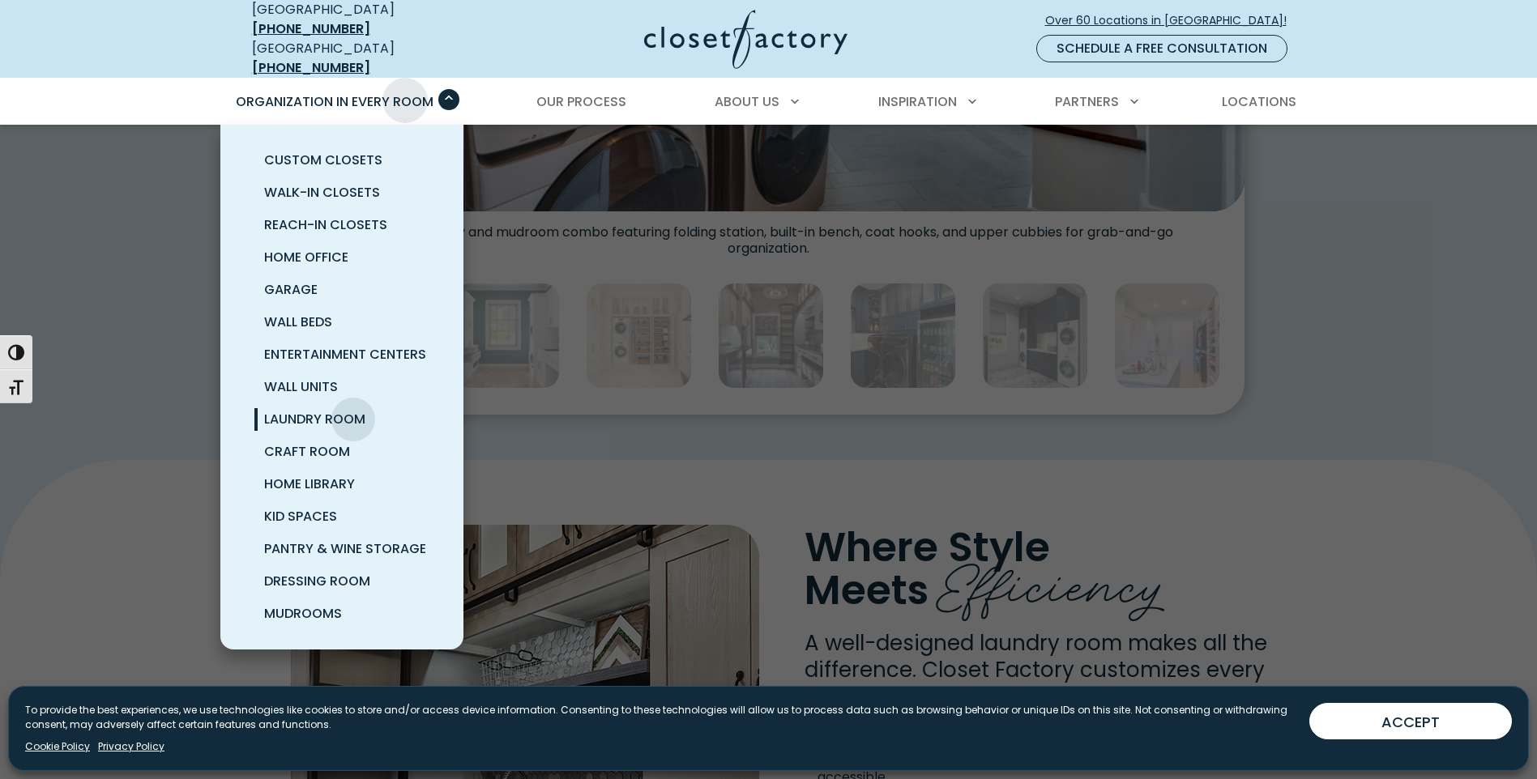
click at [405, 79] on div "Organization in Every Room Custom Closets Walk-In Closets Reach-In Closets Home…" at bounding box center [341, 101] width 235 height 45
click at [390, 345] on span "Entertainment Centers" at bounding box center [345, 354] width 162 height 19
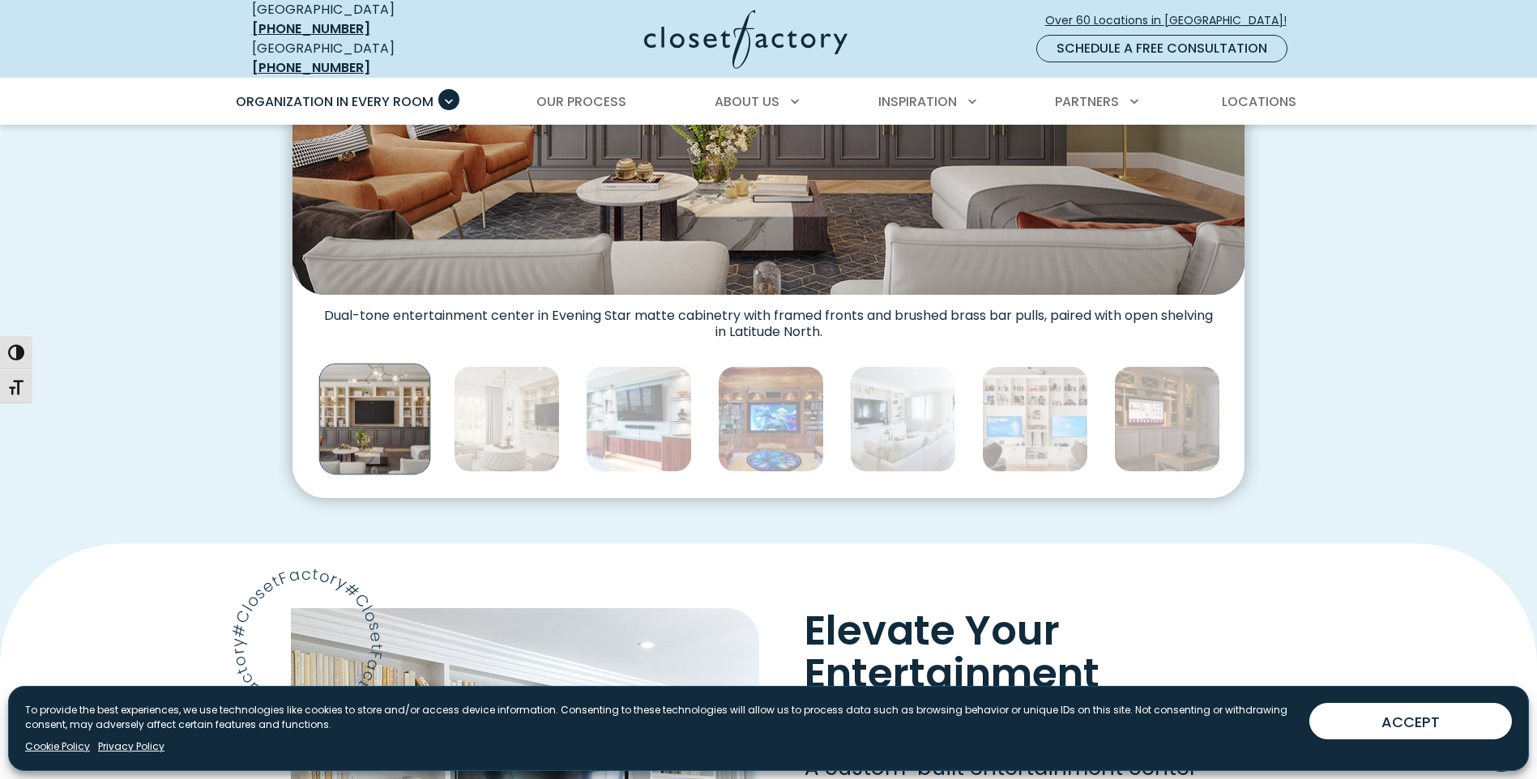
scroll to position [648, 0]
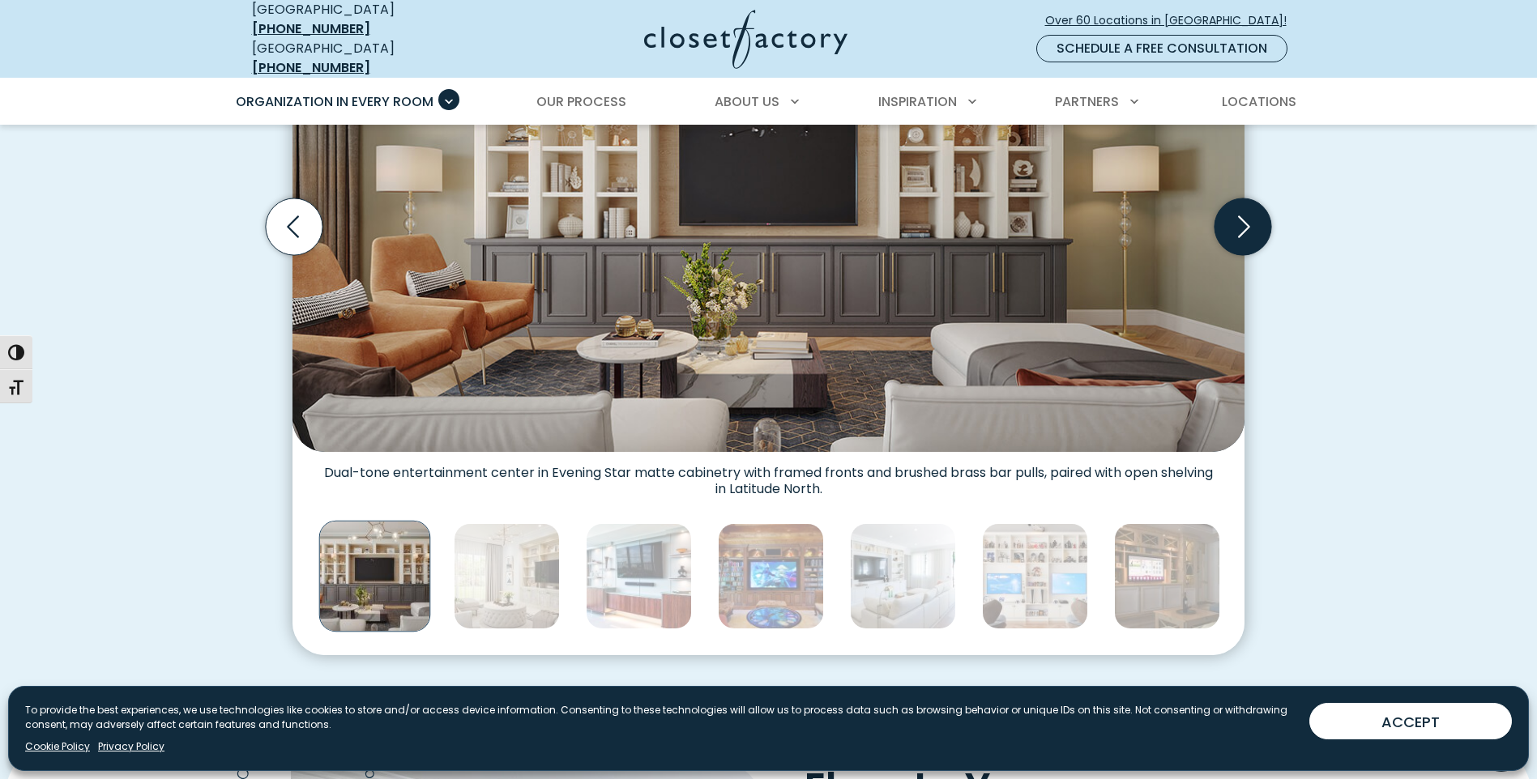
click at [1258, 208] on icon "Next slide" at bounding box center [1242, 226] width 57 height 57
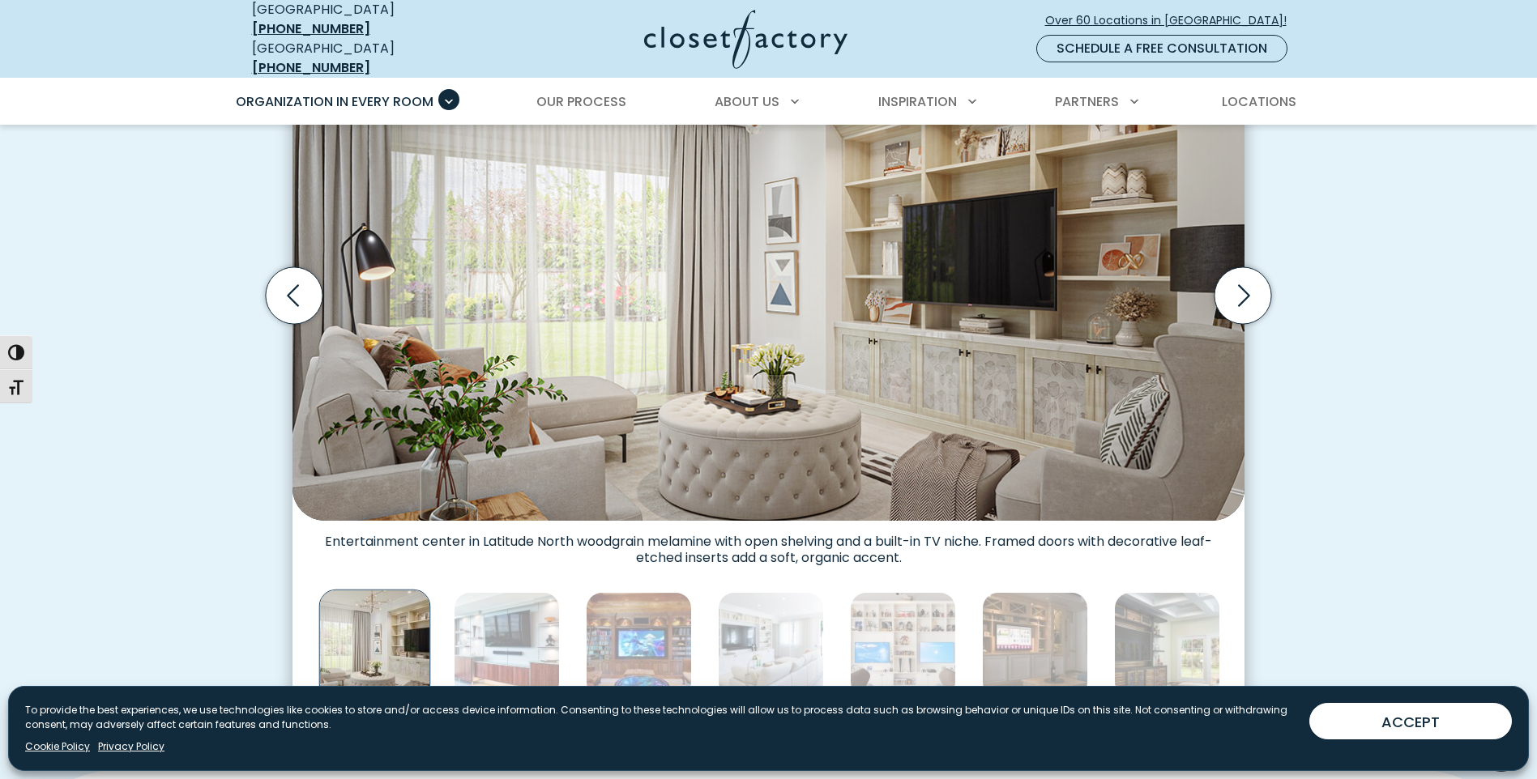
scroll to position [486, 0]
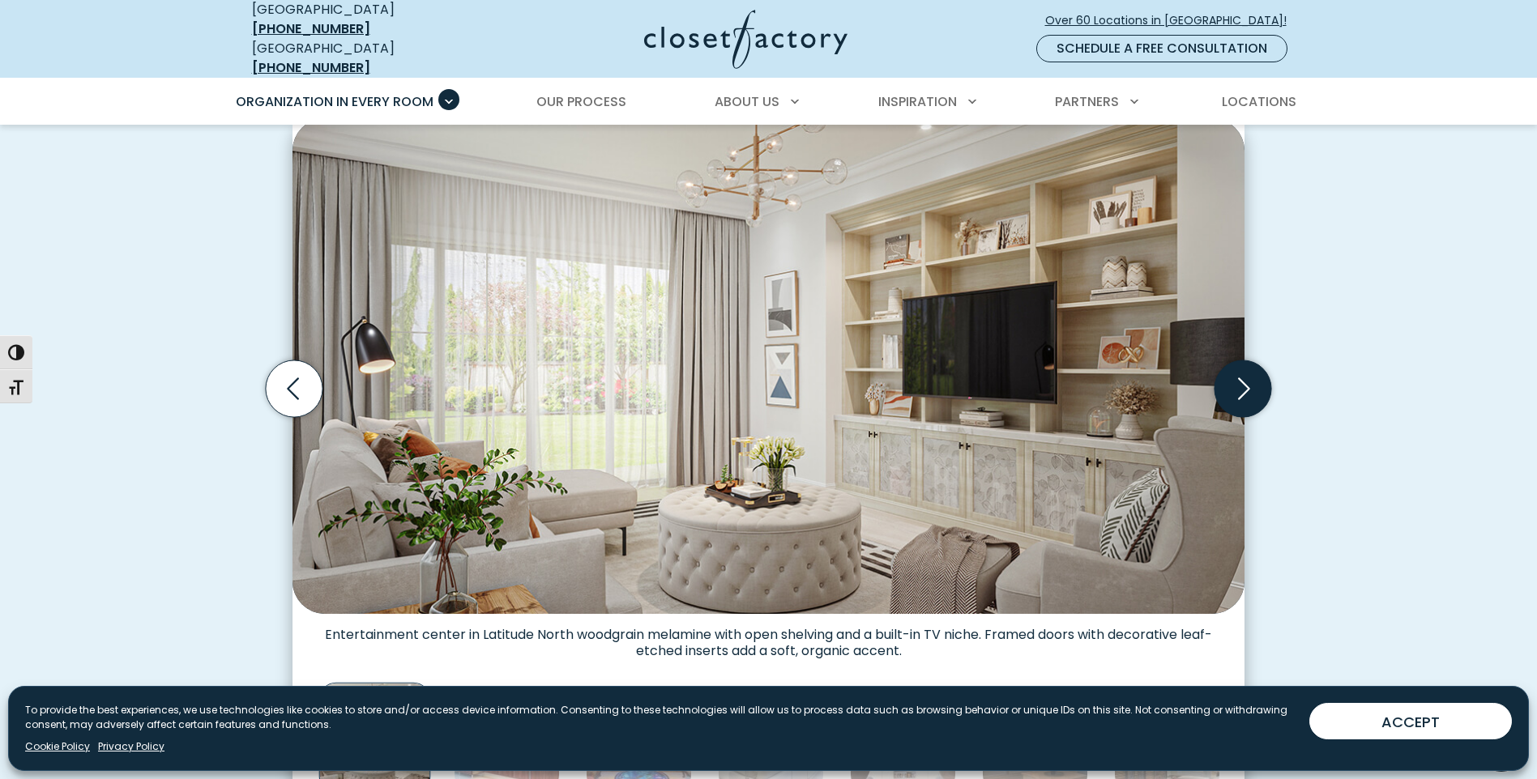
click at [1244, 382] on icon "Next slide" at bounding box center [1243, 389] width 70 height 70
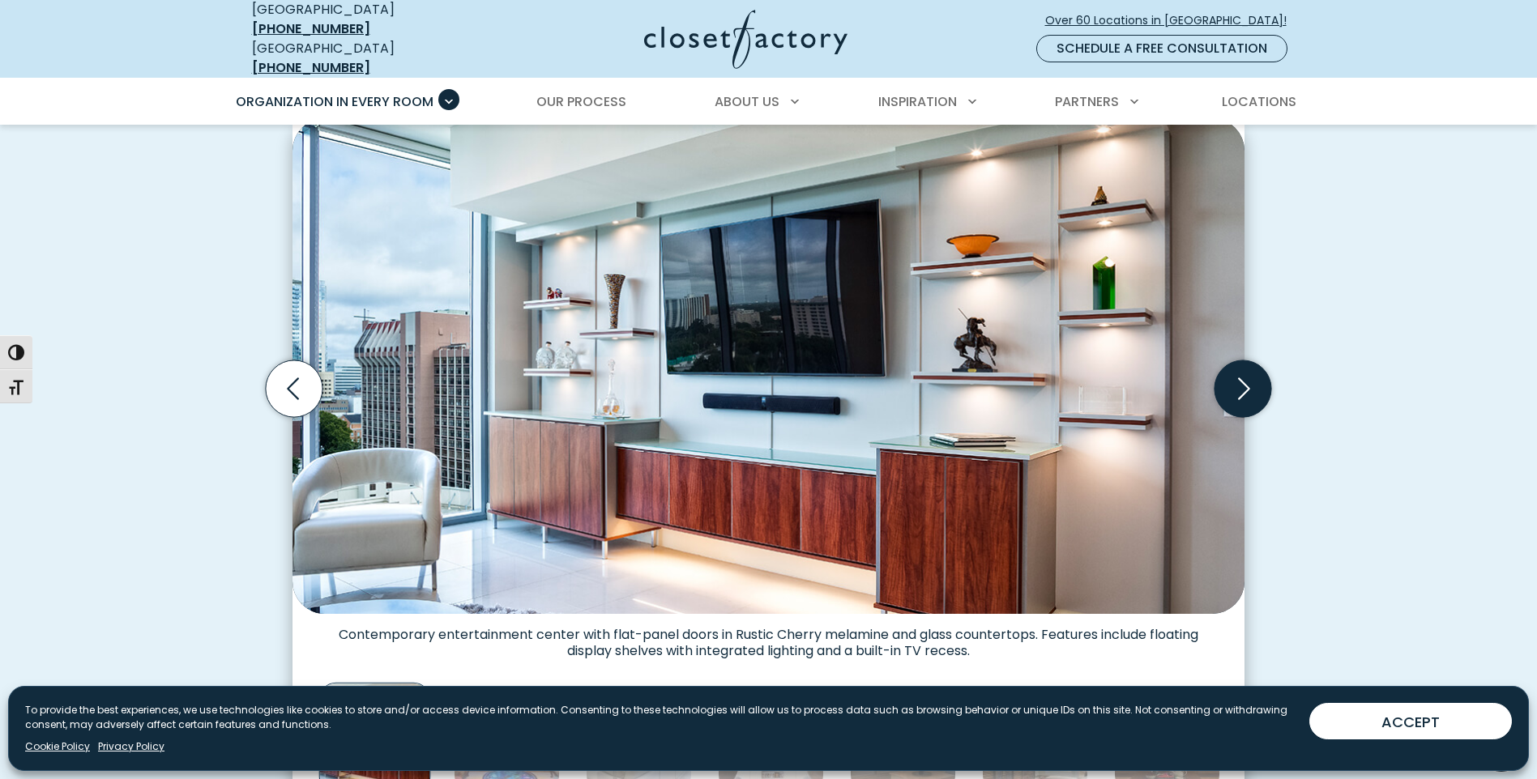
click at [1244, 382] on icon "Next slide" at bounding box center [1244, 389] width 12 height 22
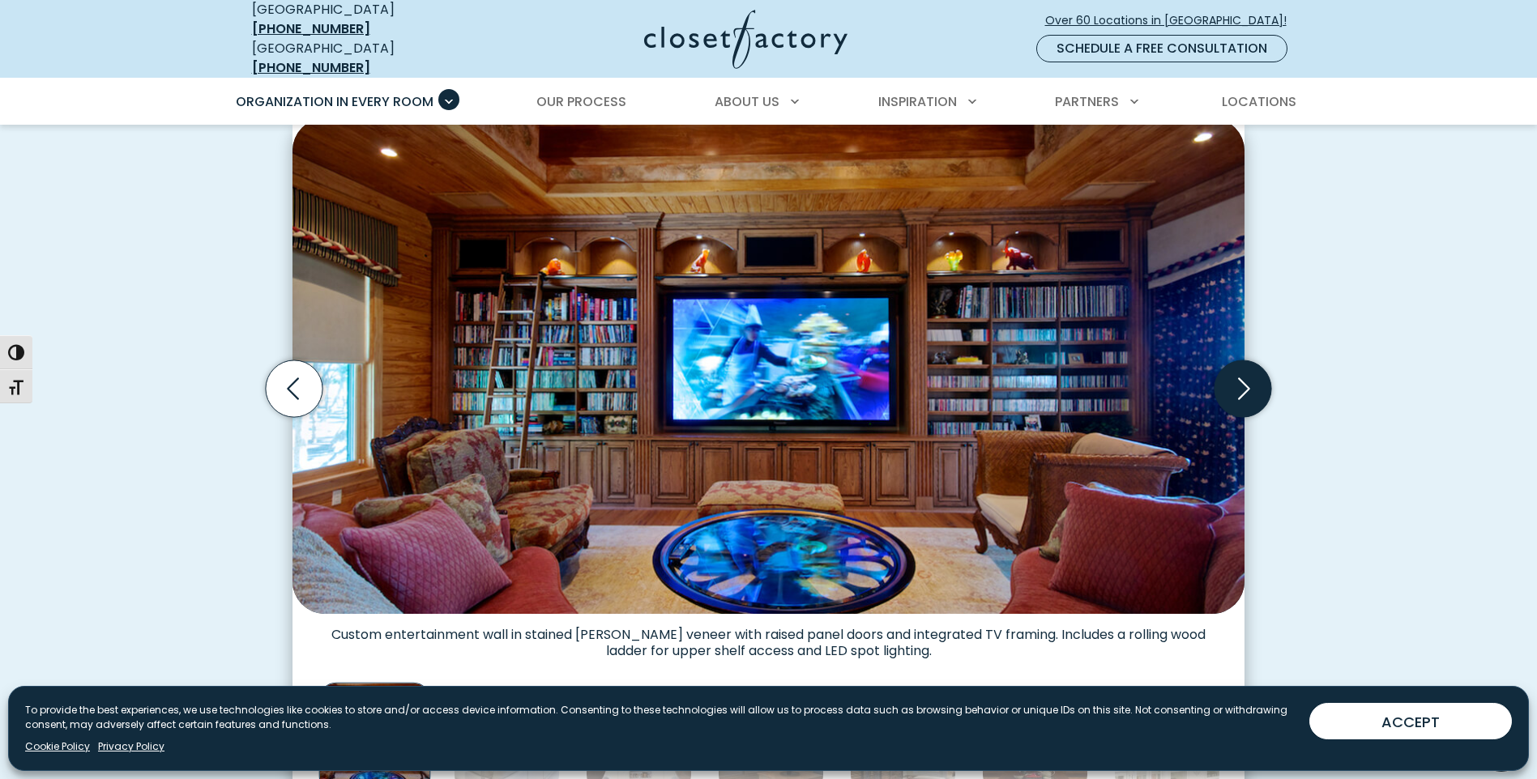
click at [1244, 382] on icon "Next slide" at bounding box center [1244, 389] width 12 height 22
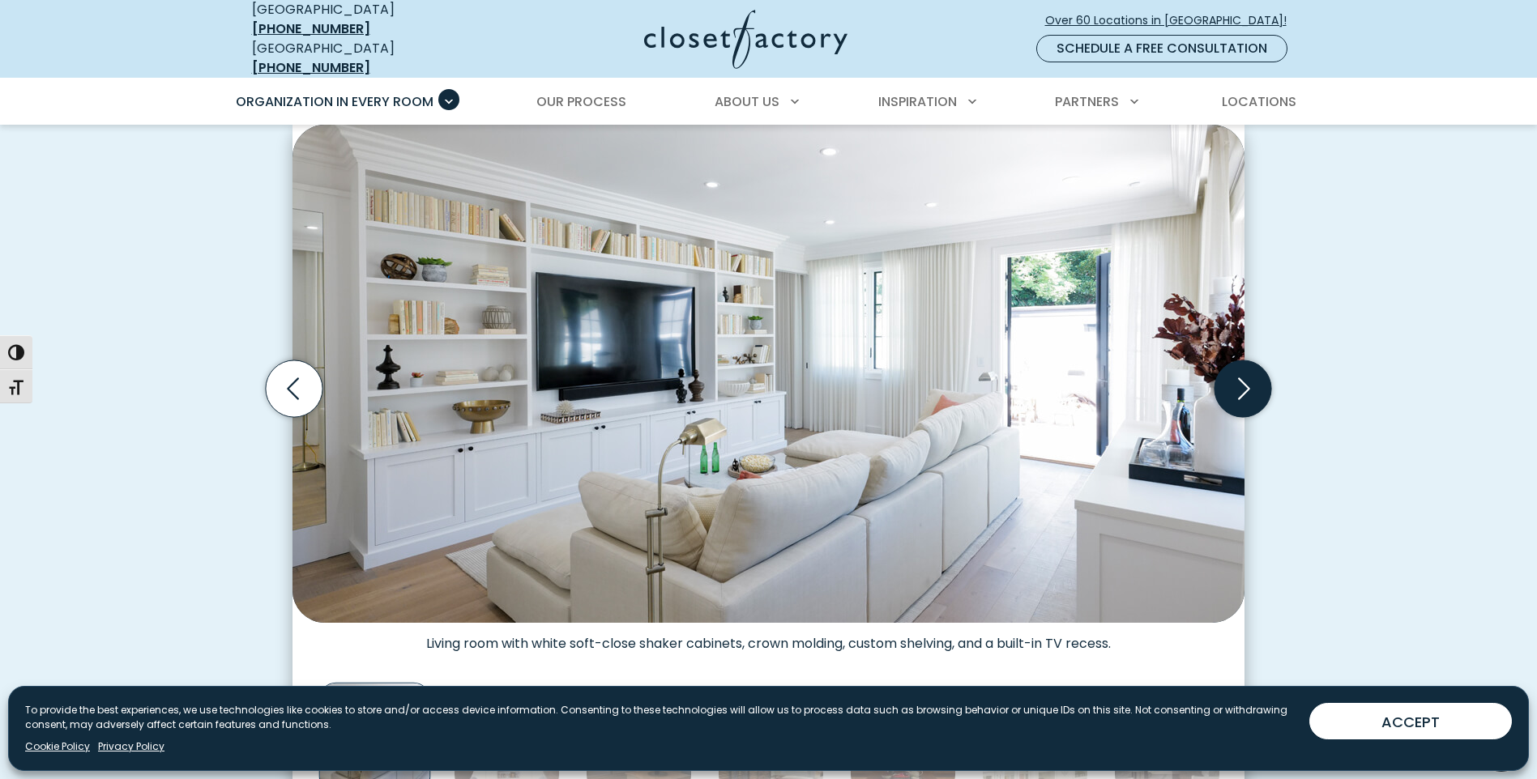
click at [1244, 382] on icon "Next slide" at bounding box center [1244, 389] width 12 height 22
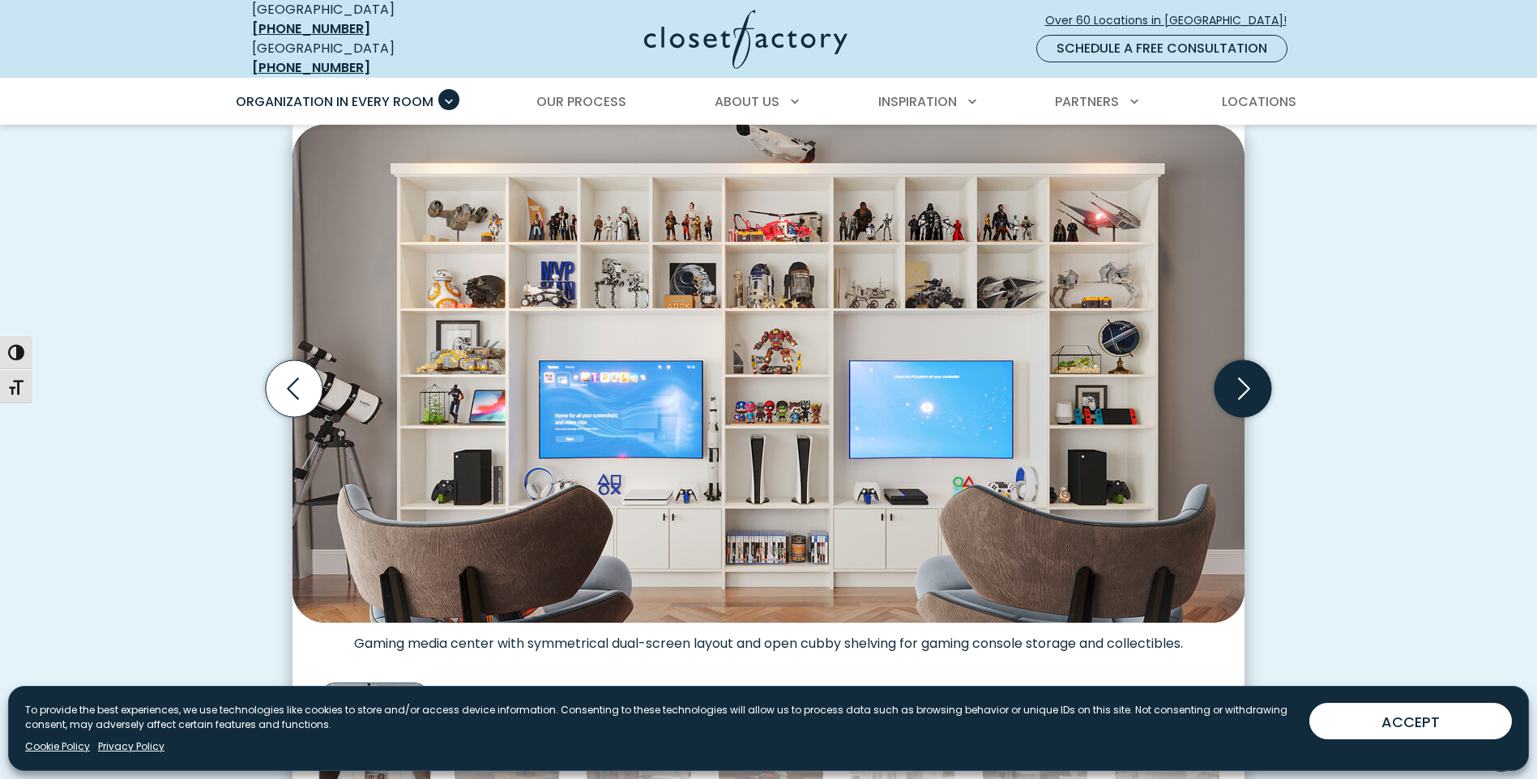
click at [1216, 380] on icon "Next slide" at bounding box center [1242, 388] width 57 height 57
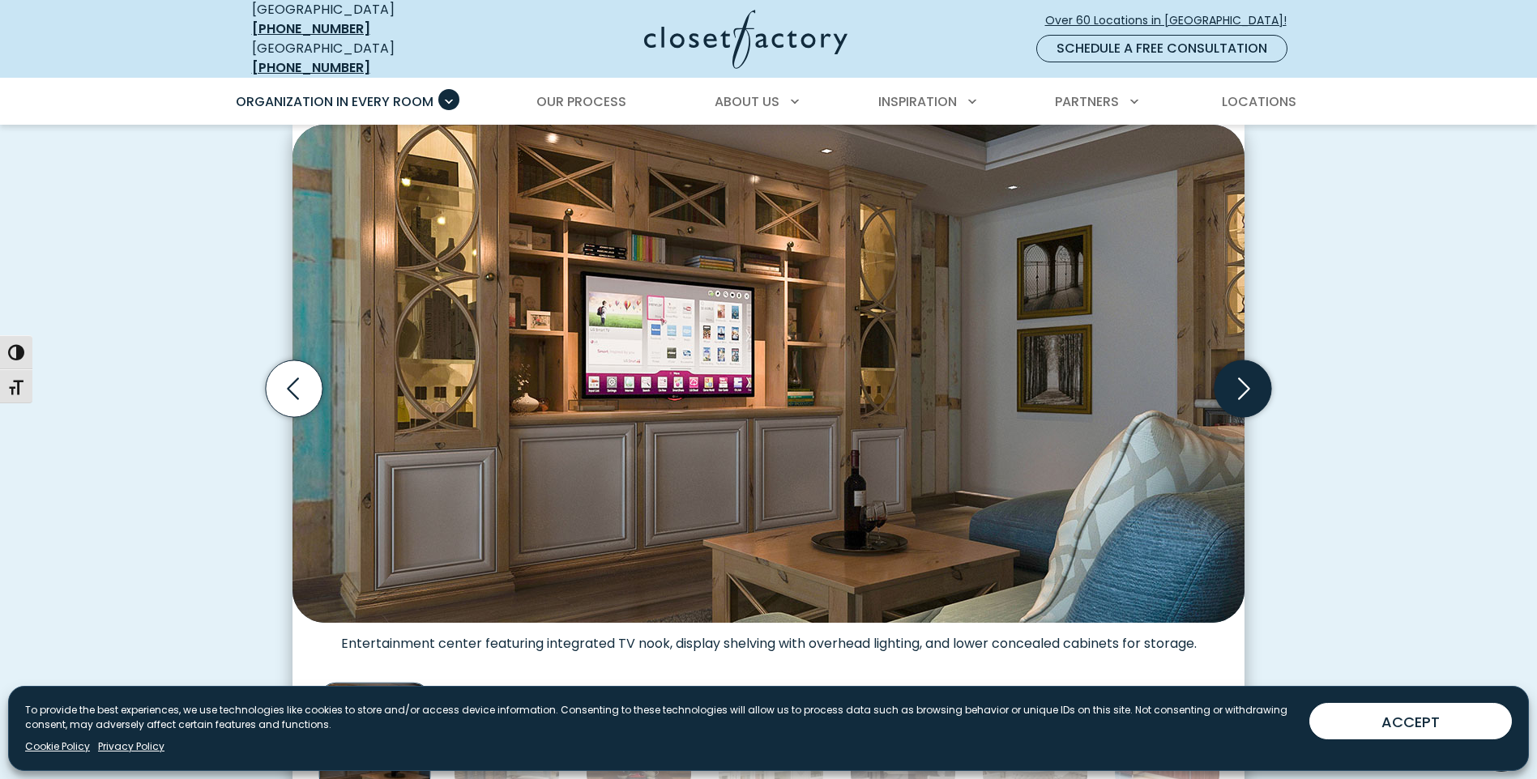
click at [1240, 375] on icon "Next slide" at bounding box center [1242, 388] width 57 height 57
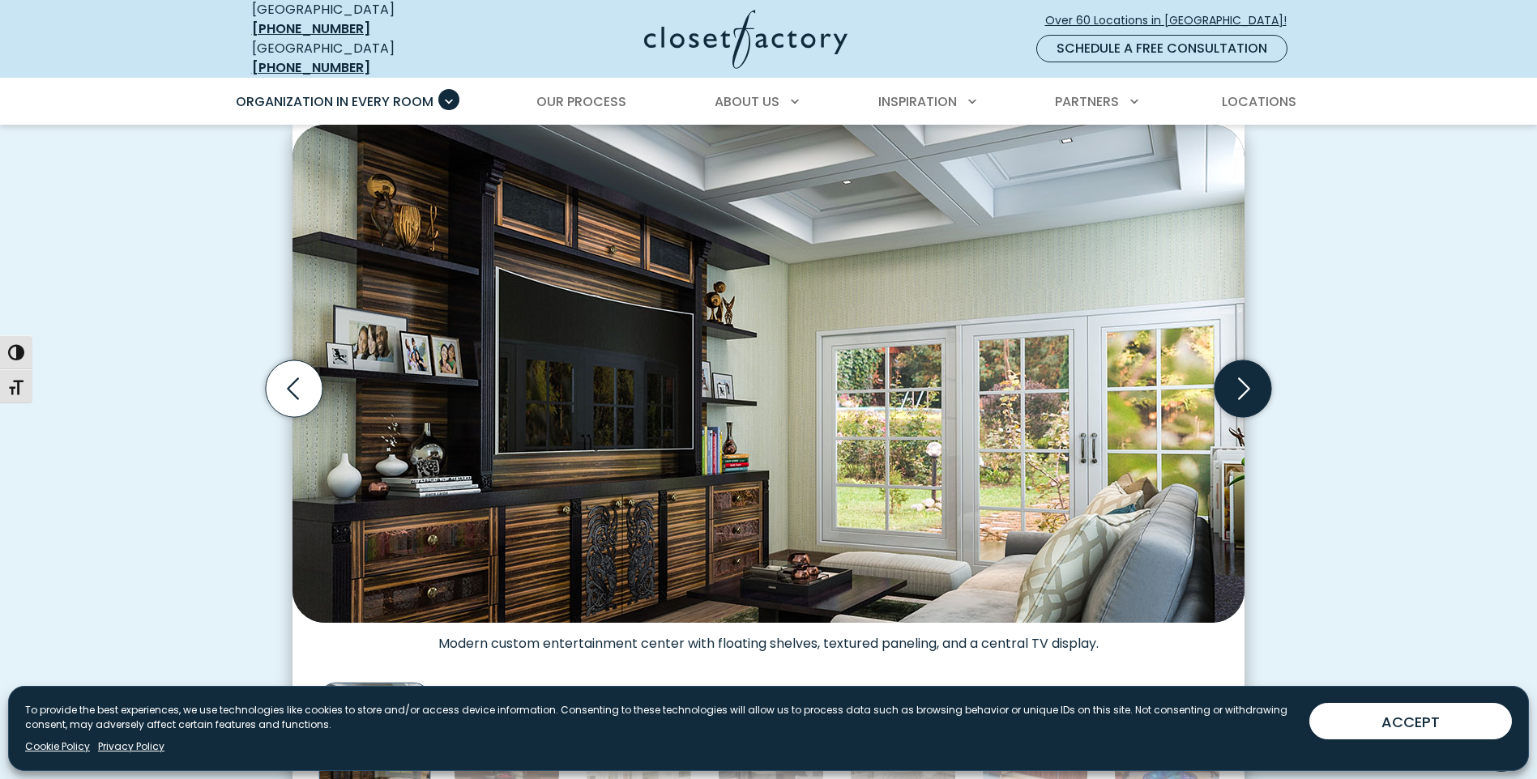
click at [1240, 378] on icon "Next slide" at bounding box center [1242, 388] width 57 height 57
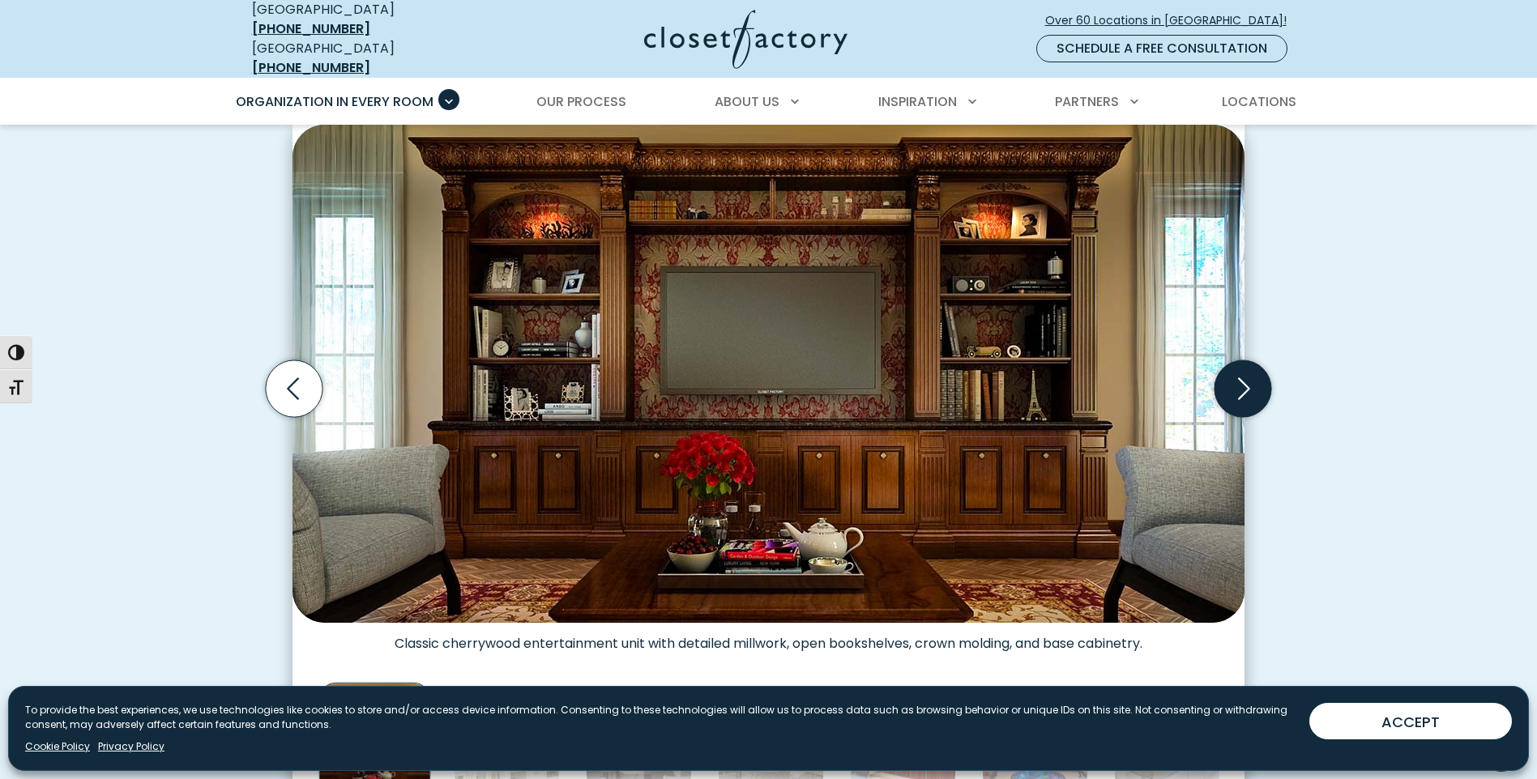
click at [1240, 378] on icon "Next slide" at bounding box center [1242, 388] width 57 height 57
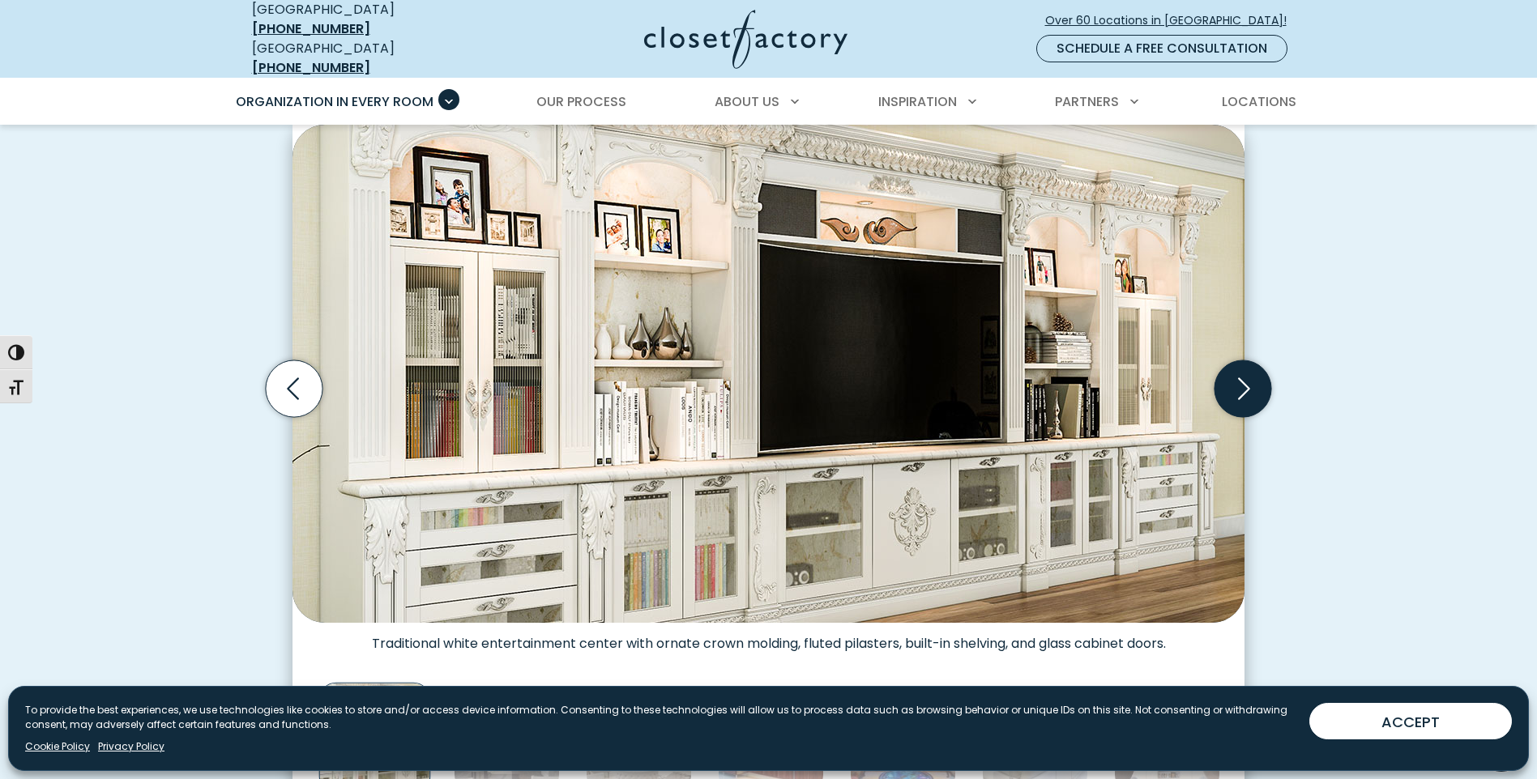
click at [1240, 378] on icon "Next slide" at bounding box center [1242, 388] width 57 height 57
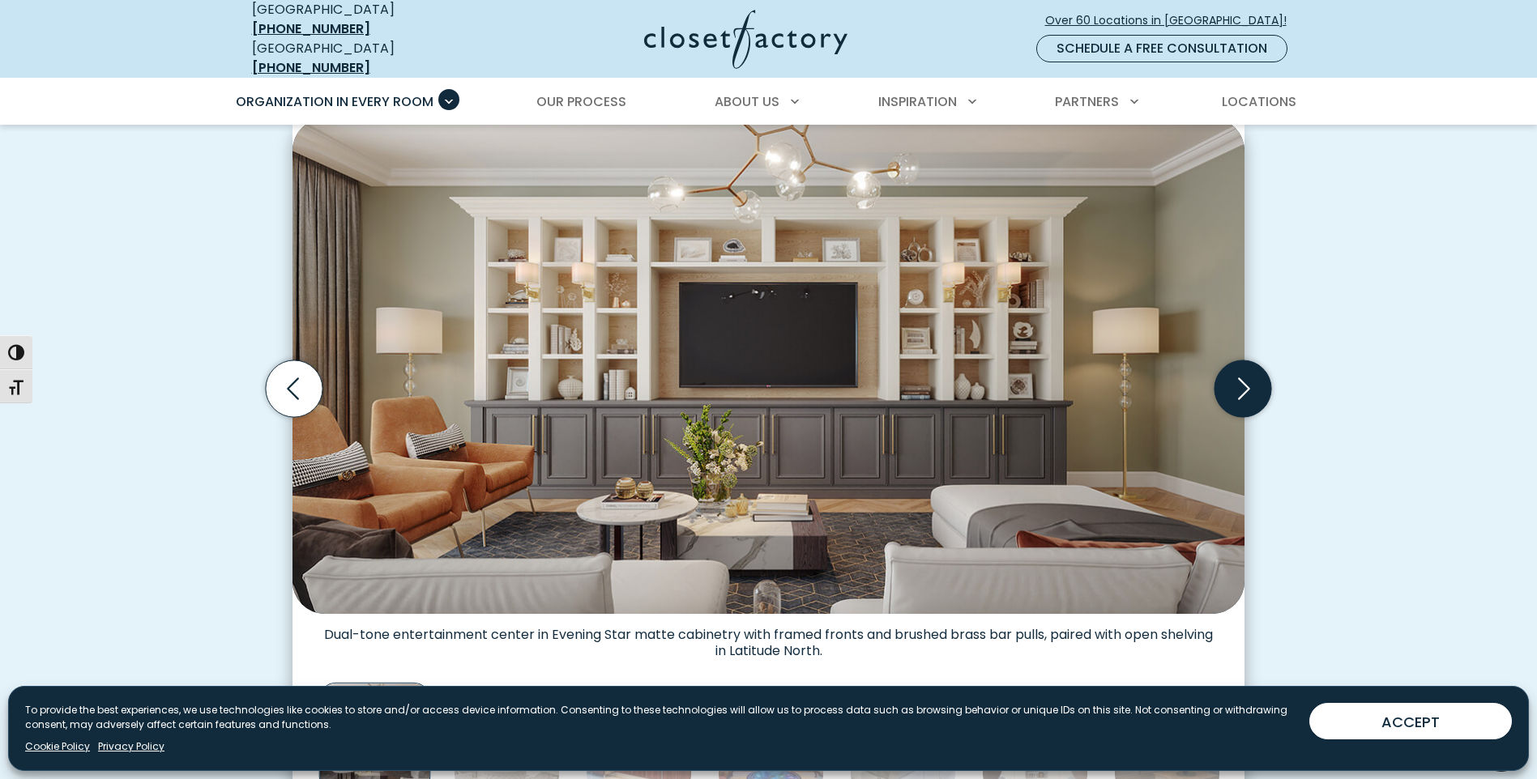
click at [1240, 378] on icon "Next slide" at bounding box center [1242, 388] width 57 height 57
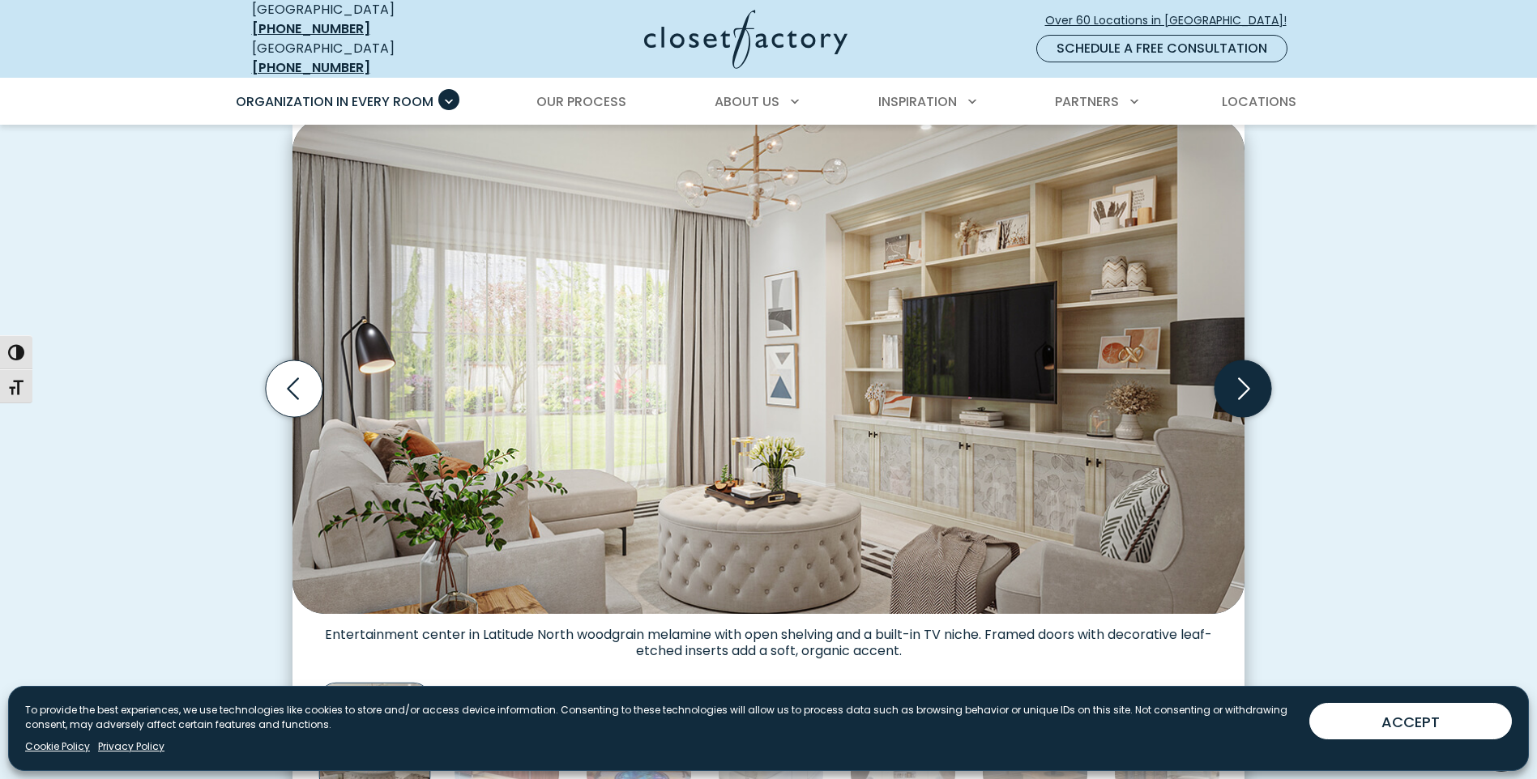
click at [1243, 379] on icon "Next slide" at bounding box center [1242, 388] width 57 height 57
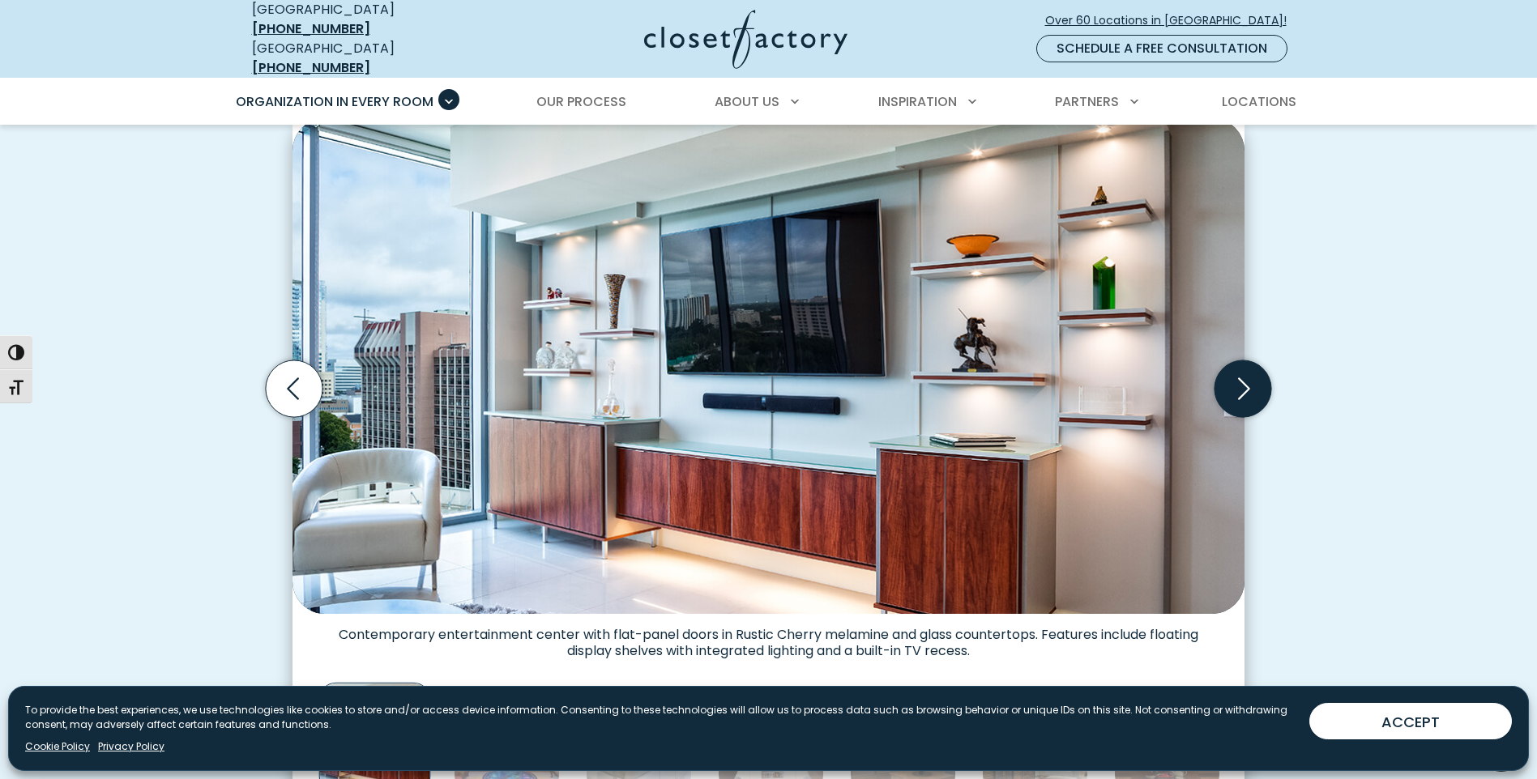
click at [1242, 379] on icon "Next slide" at bounding box center [1242, 388] width 57 height 57
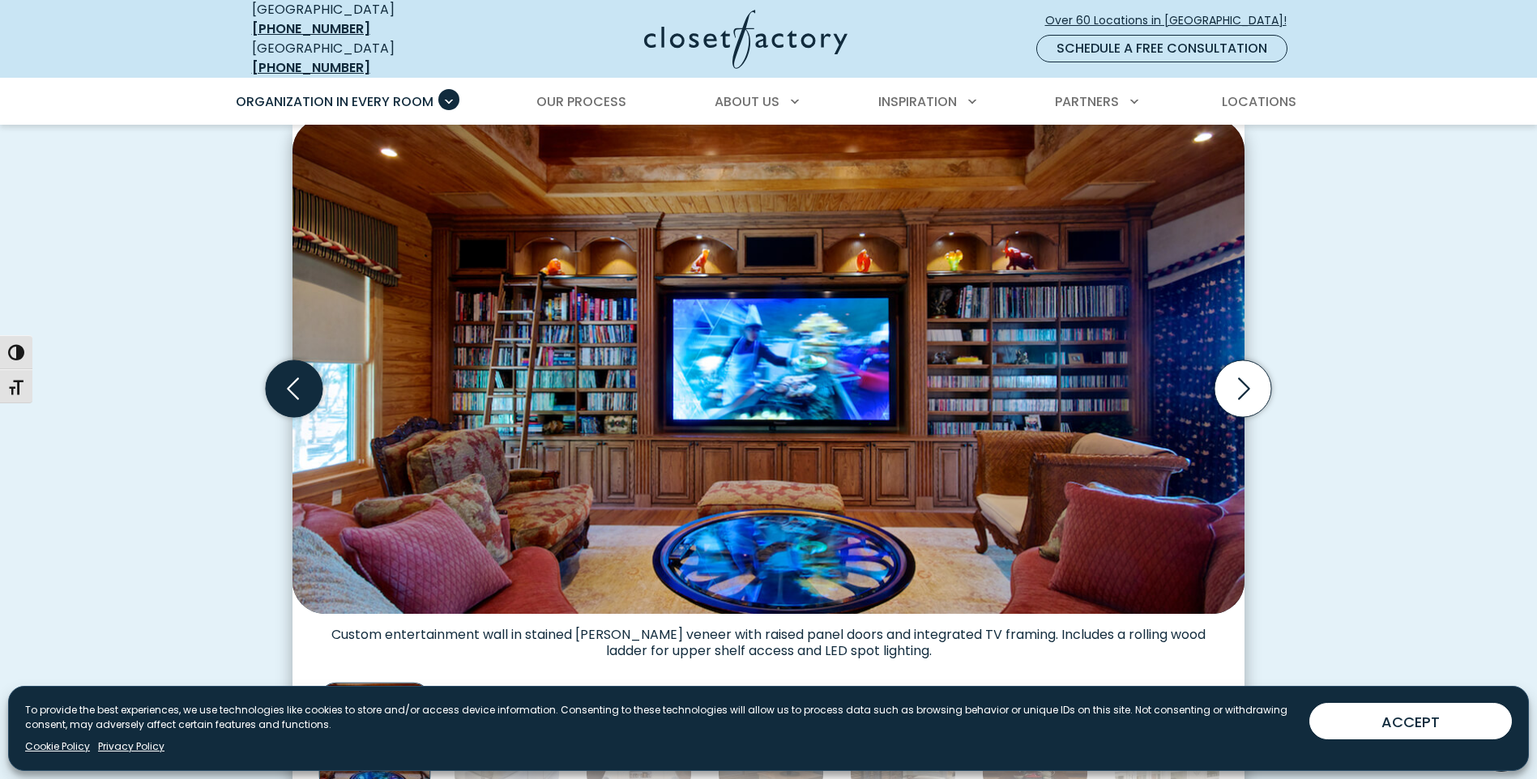
drag, startPoint x: 310, startPoint y: 383, endPoint x: 321, endPoint y: 387, distance: 11.3
click at [312, 385] on icon "Previous slide" at bounding box center [294, 388] width 57 height 57
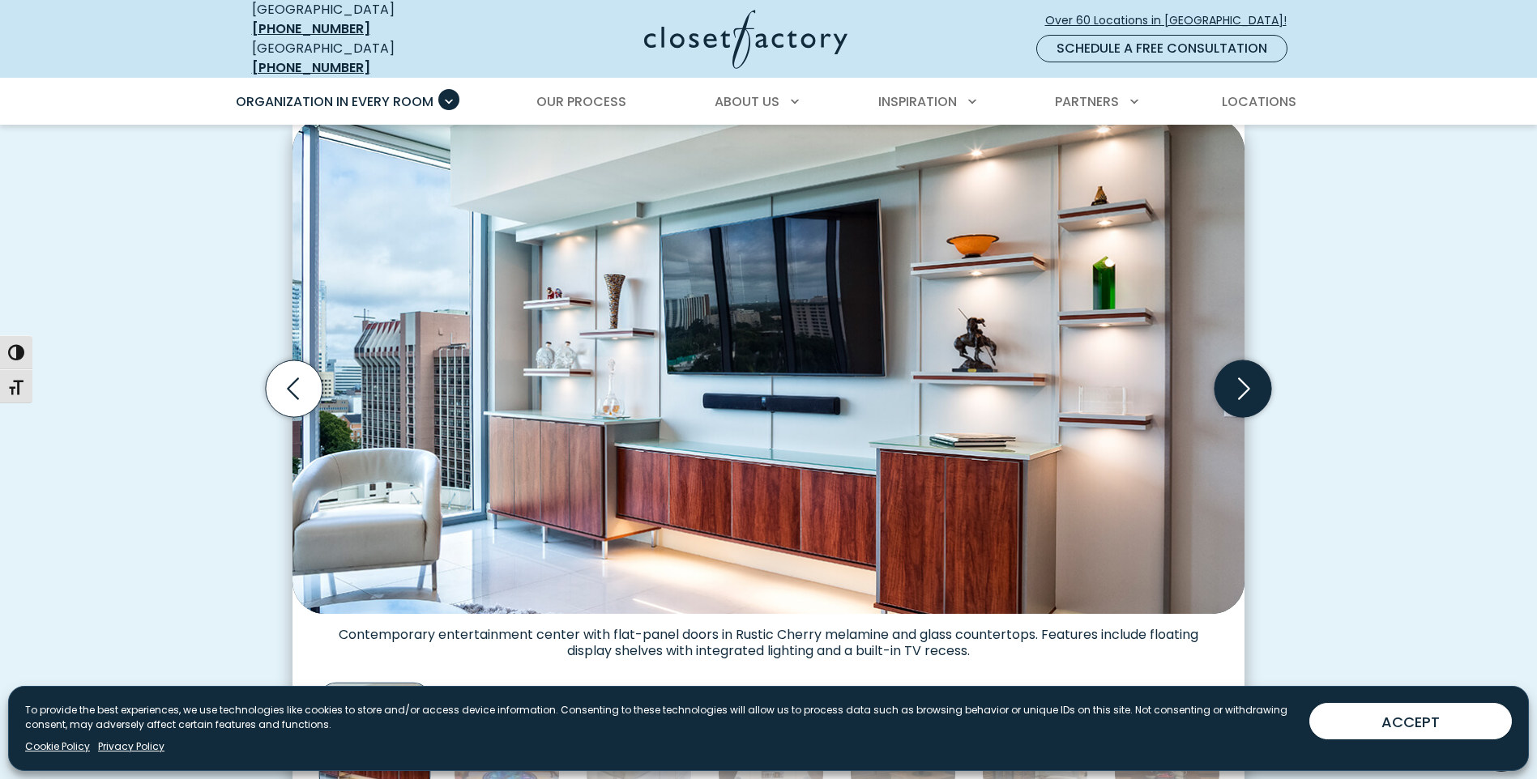
drag, startPoint x: 1267, startPoint y: 383, endPoint x: 1257, endPoint y: 382, distance: 9.9
click at [1267, 384] on icon "Next slide" at bounding box center [1242, 388] width 57 height 57
